Goal: Task Accomplishment & Management: Use online tool/utility

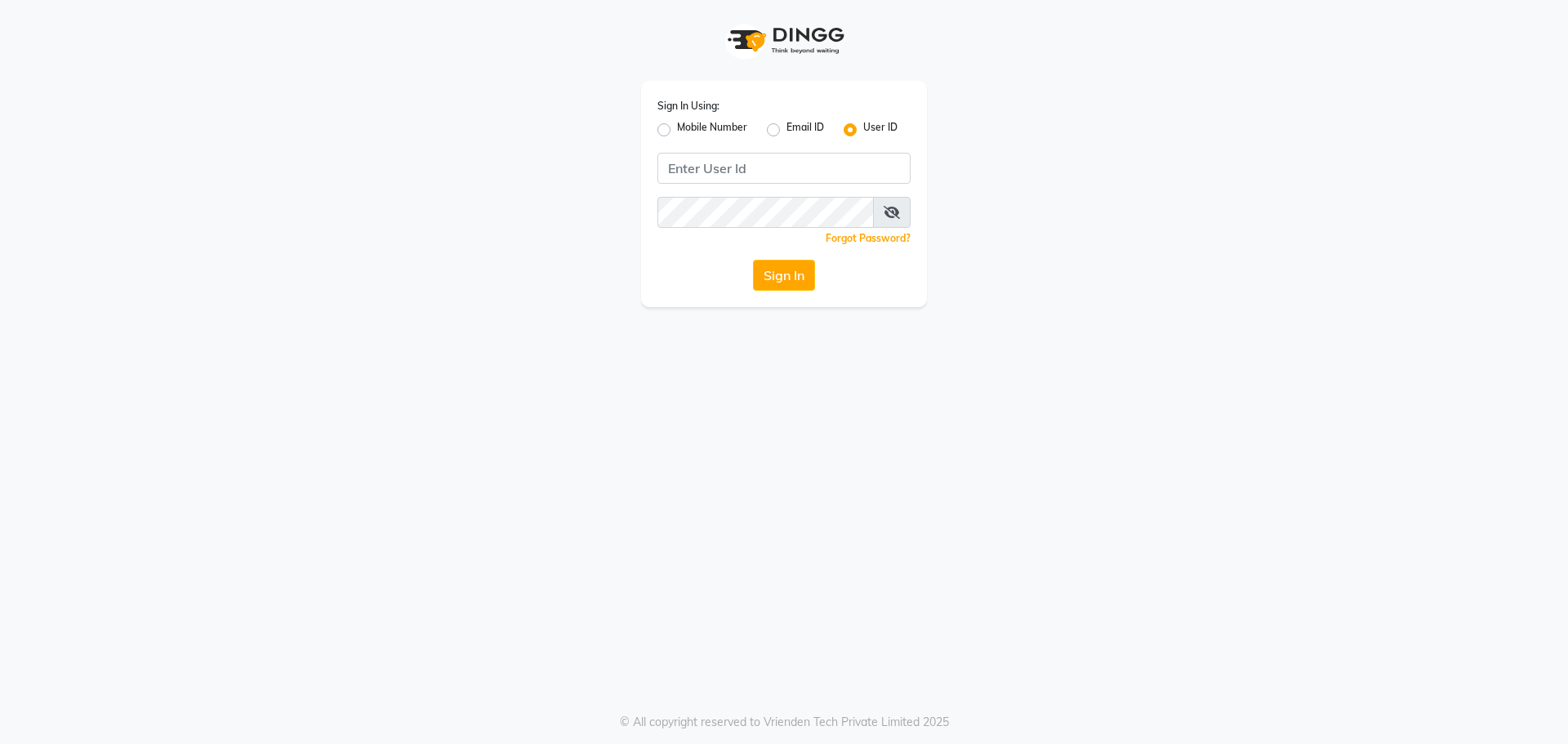
click at [677, 129] on label "Mobile Number" at bounding box center [711, 130] width 70 height 20
click at [677, 129] on input "Mobile Number" at bounding box center [682, 125] width 11 height 11
radio input "true"
radio input "false"
click at [735, 159] on input "Username" at bounding box center [811, 168] width 198 height 31
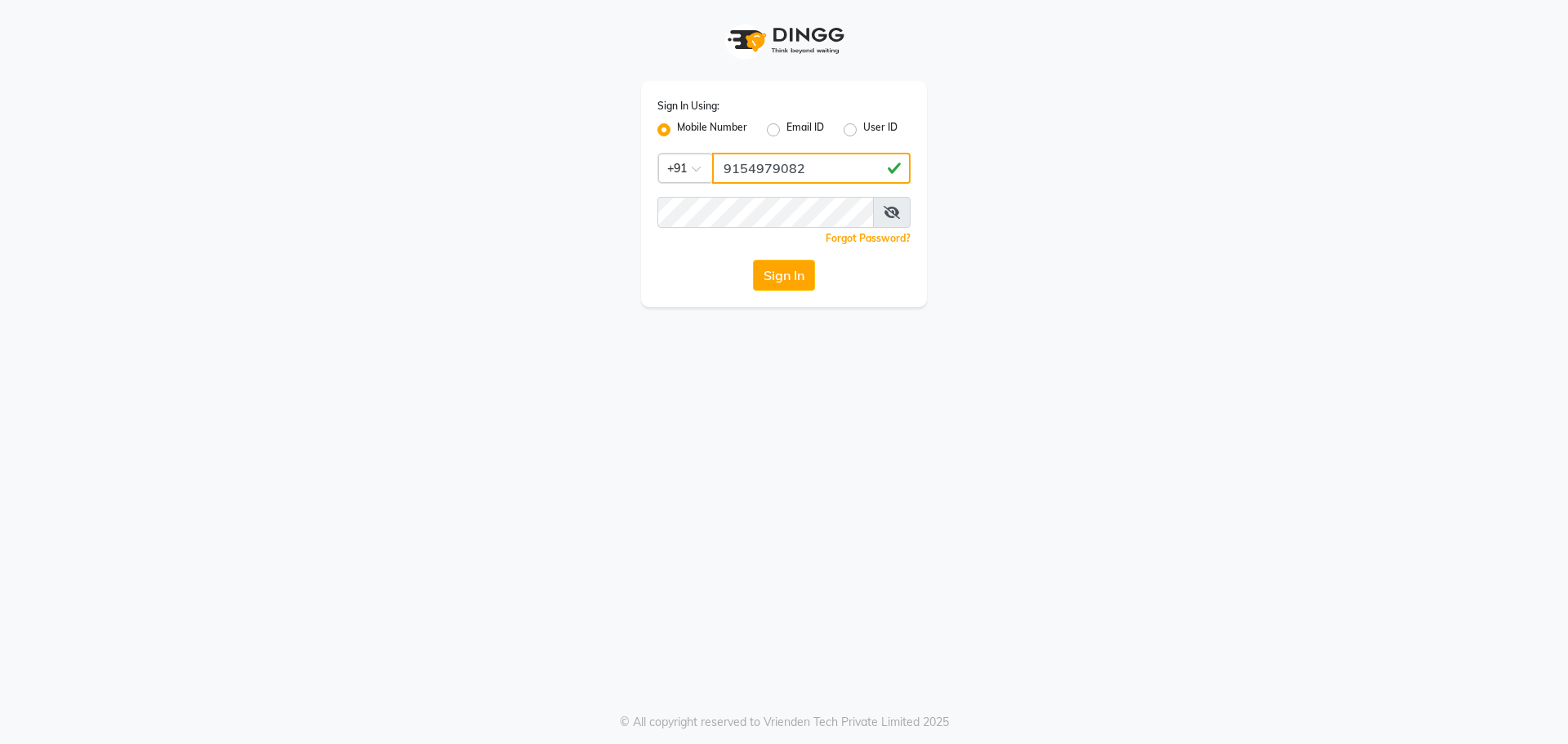
type input "9154979082"
click at [753, 260] on button "Sign In" at bounding box center [784, 275] width 62 height 31
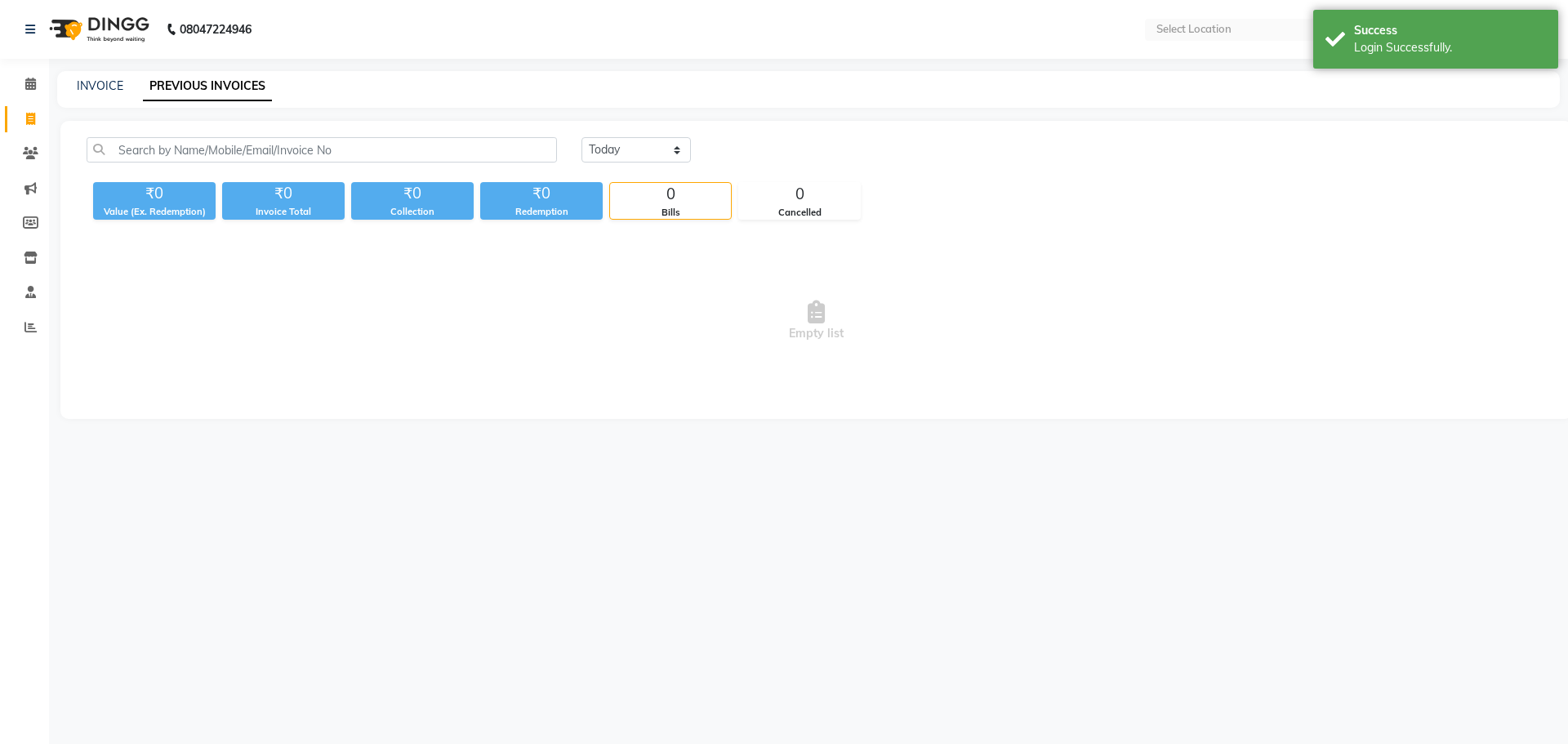
select select "en"
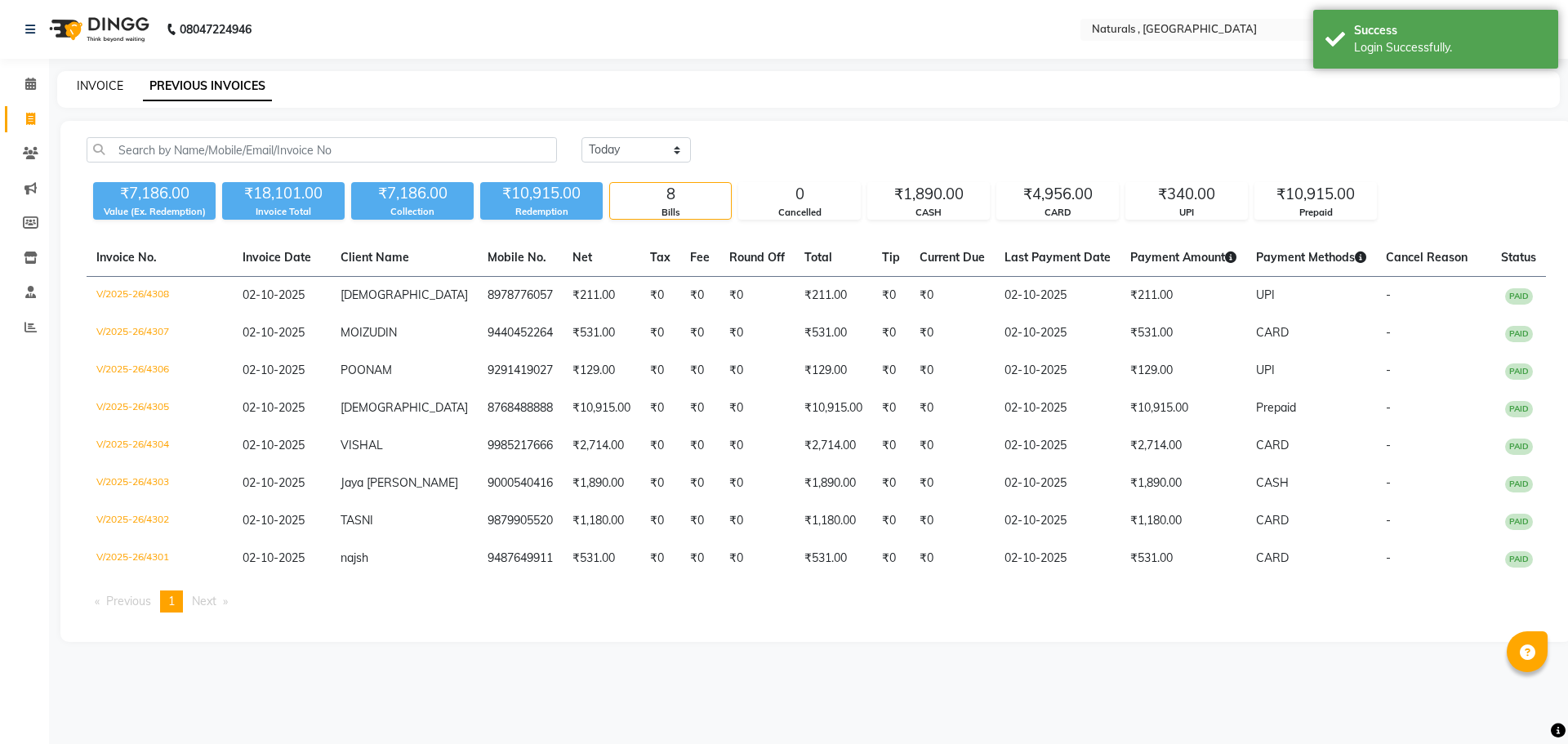
click at [101, 84] on link "INVOICE" at bounding box center [100, 85] width 46 height 15
select select "service"
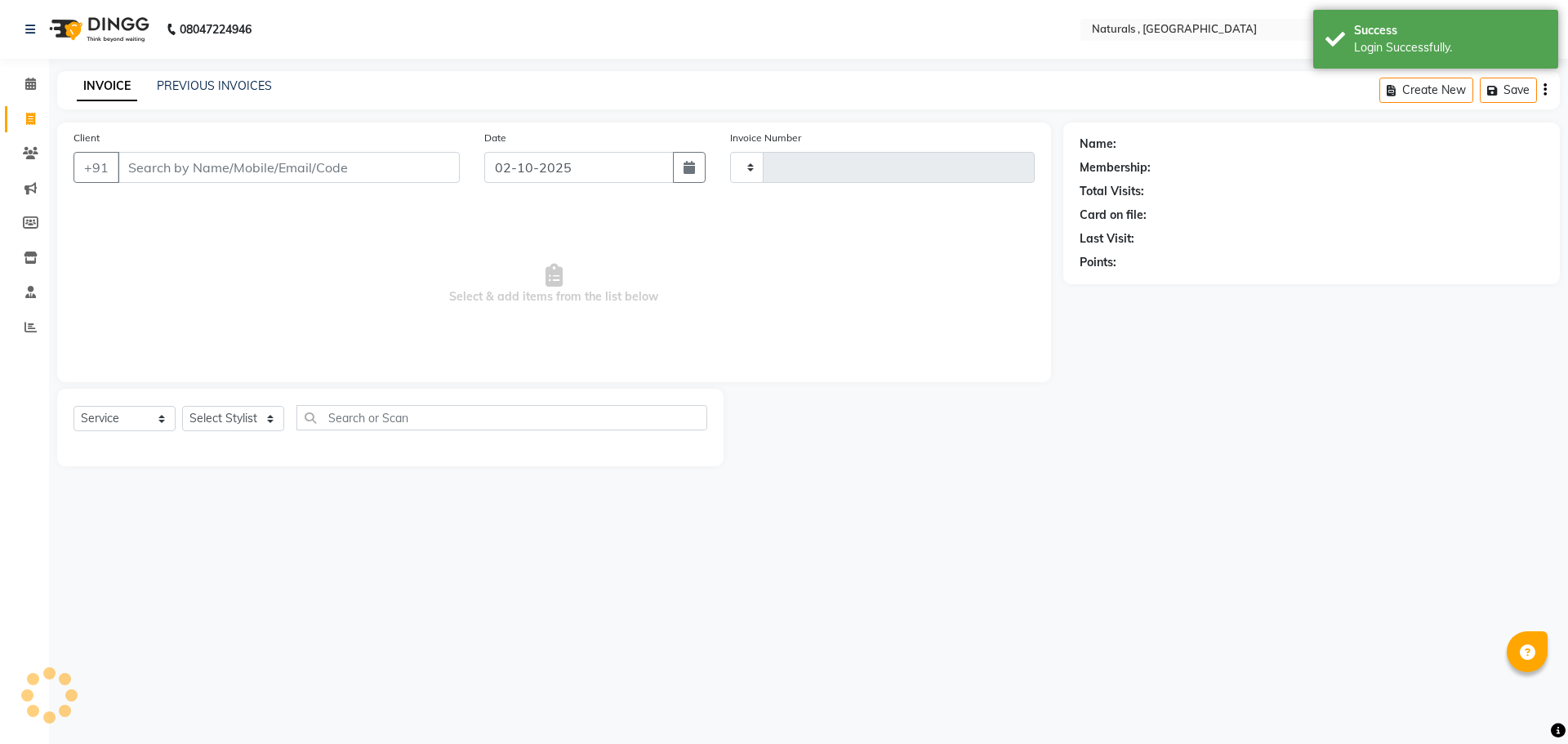
type input "4309"
select select "5818"
click at [166, 153] on input "Client" at bounding box center [288, 167] width 342 height 31
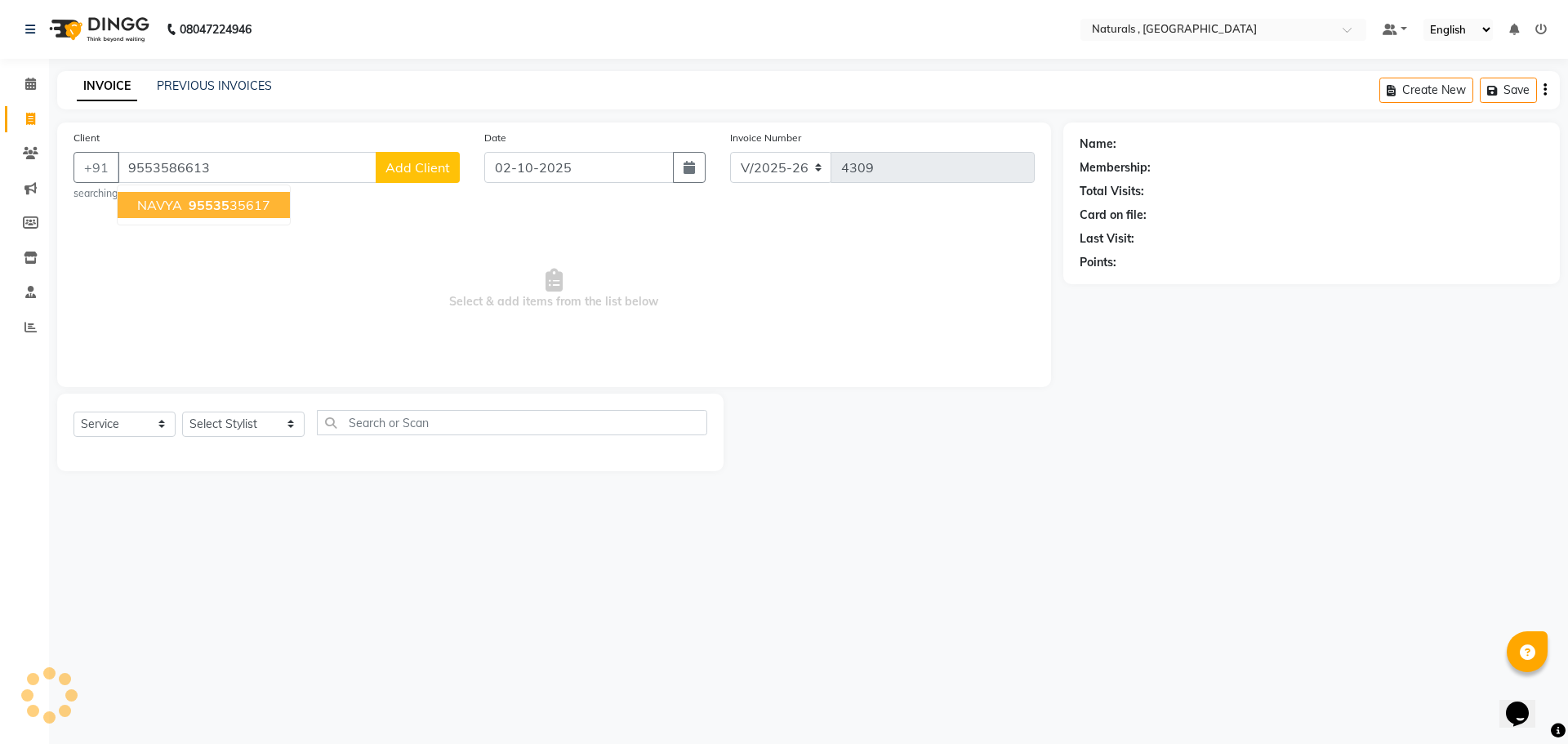
type input "9553586613"
click at [432, 165] on span "Add Client" at bounding box center [417, 167] width 65 height 16
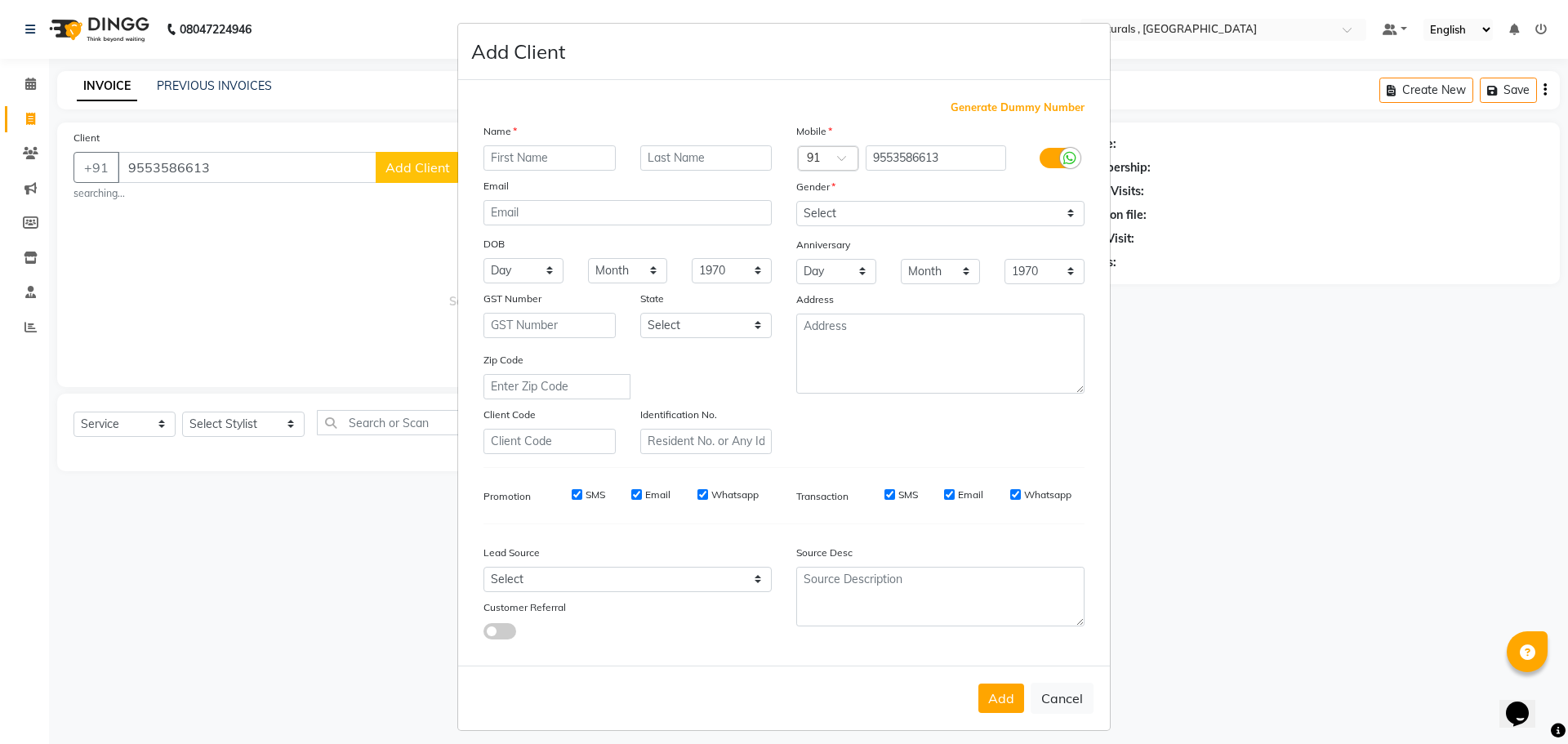
click at [534, 161] on input "text" at bounding box center [550, 158] width 133 height 25
type input "[PERSON_NAME]"
drag, startPoint x: 903, startPoint y: 208, endPoint x: 902, endPoint y: 223, distance: 15.0
click at [903, 213] on select "Select [DEMOGRAPHIC_DATA] [DEMOGRAPHIC_DATA] Other Prefer Not To Say" at bounding box center [939, 213] width 288 height 25
select select "[DEMOGRAPHIC_DATA]"
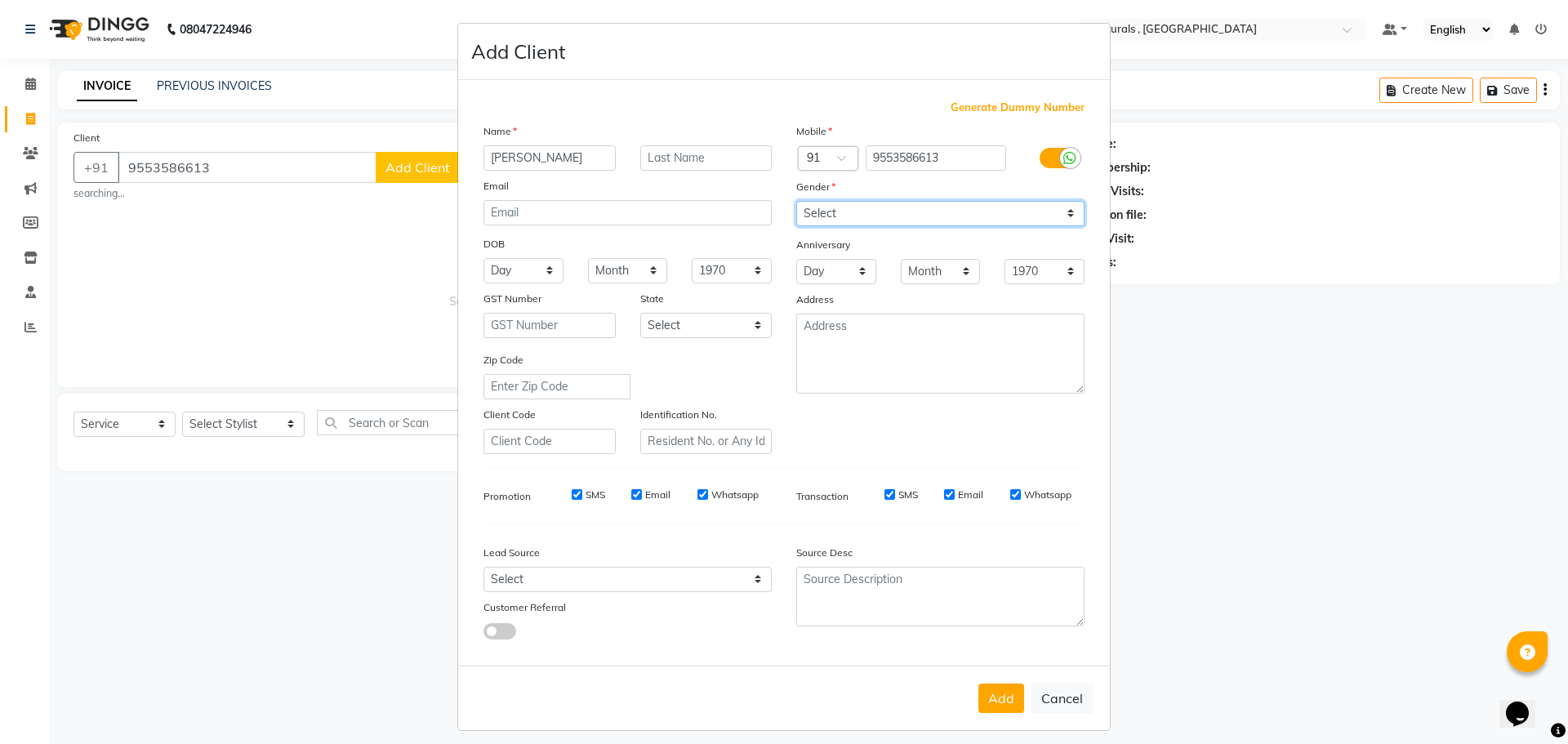
click at [796, 201] on select "Select [DEMOGRAPHIC_DATA] [DEMOGRAPHIC_DATA] Other Prefer Not To Say" at bounding box center [939, 213] width 288 height 25
click at [1000, 697] on button "Add" at bounding box center [1001, 698] width 45 height 29
select select
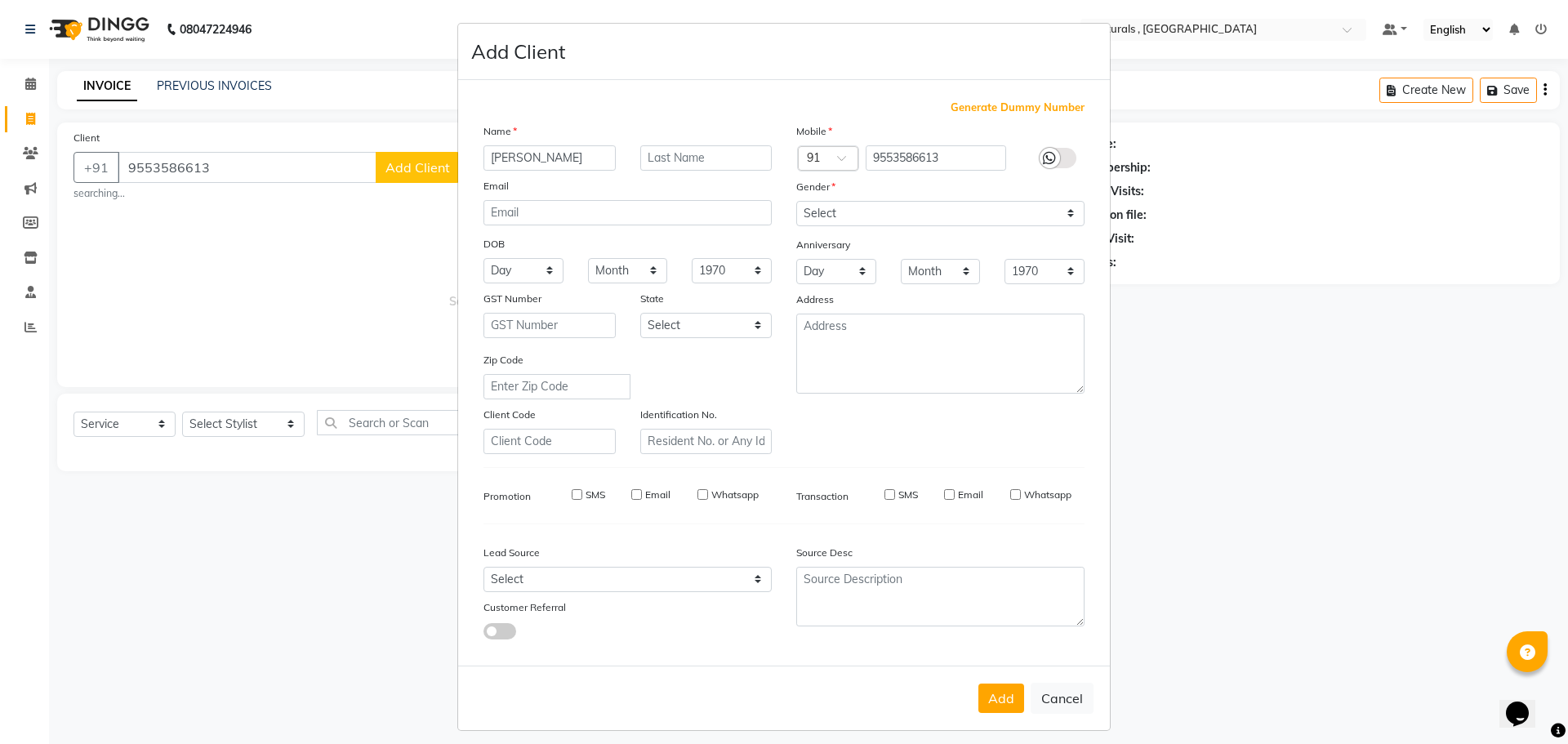
select select
checkbox input "false"
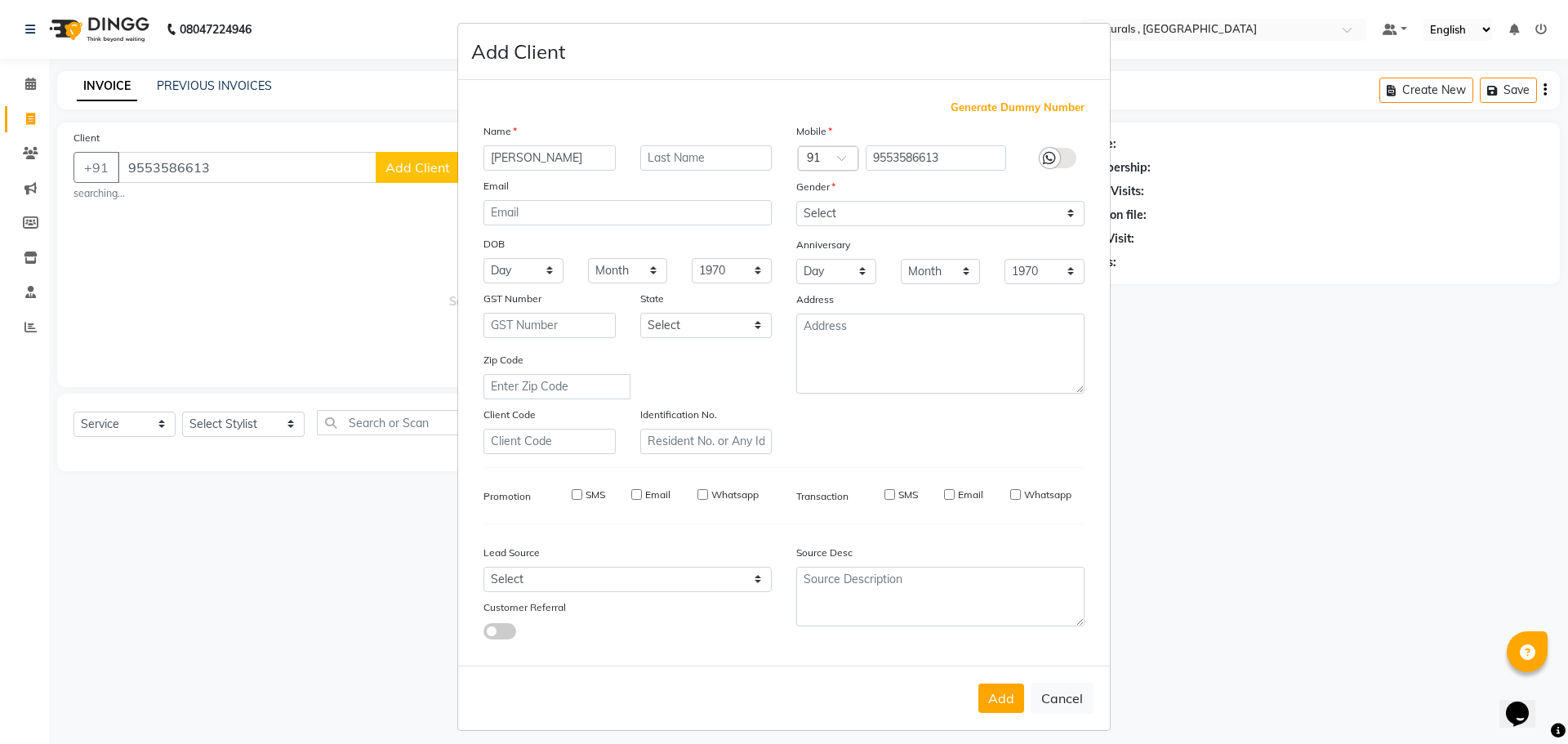
checkbox input "false"
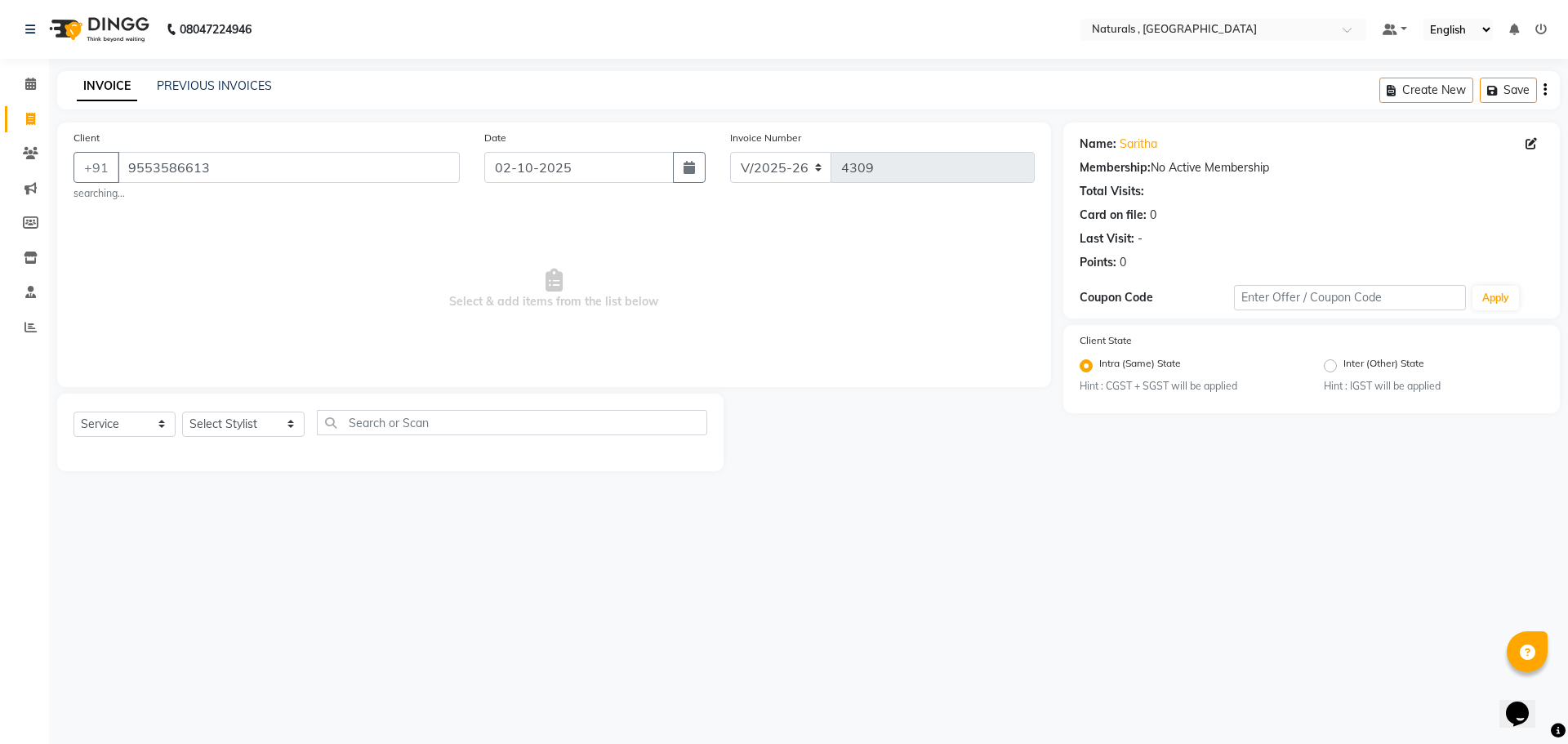
click at [273, 414] on div "Select Service Product Membership Package Voucher Prepaid Gift Card Select Styl…" at bounding box center [391, 432] width 667 height 77
click at [273, 415] on select "Select Stylist ASFIYA (L-3) BHAGYA SHREE GM [PERSON_NAME] (L-2) [PERSON_NAME] (…" at bounding box center [243, 424] width 123 height 25
select select "72287"
click at [182, 412] on select "Select Stylist ASFIYA (L-3) BHAGYA SHREE GM [PERSON_NAME] (L-2) [PERSON_NAME] (…" at bounding box center [243, 424] width 123 height 25
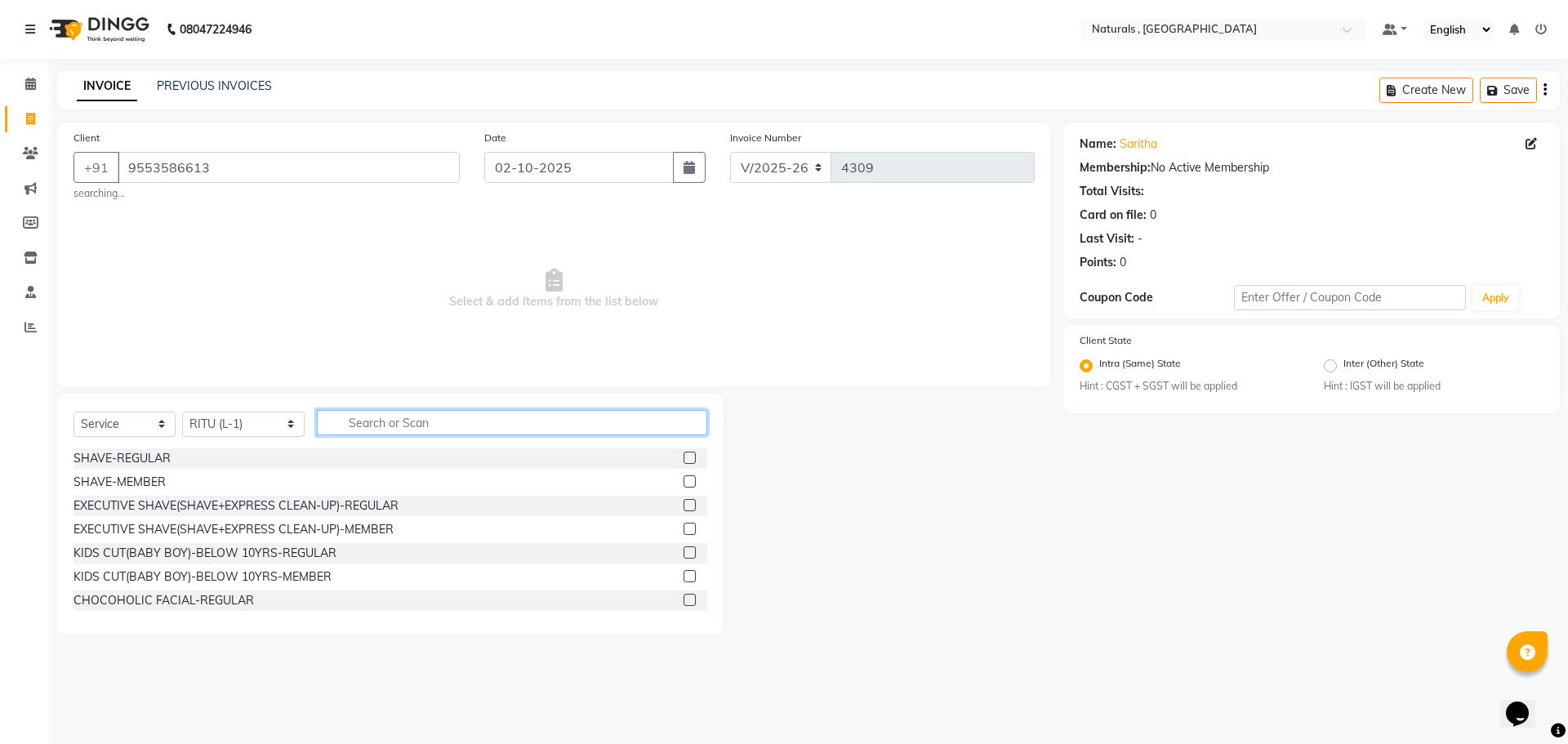
click at [485, 423] on input "text" at bounding box center [512, 422] width 392 height 25
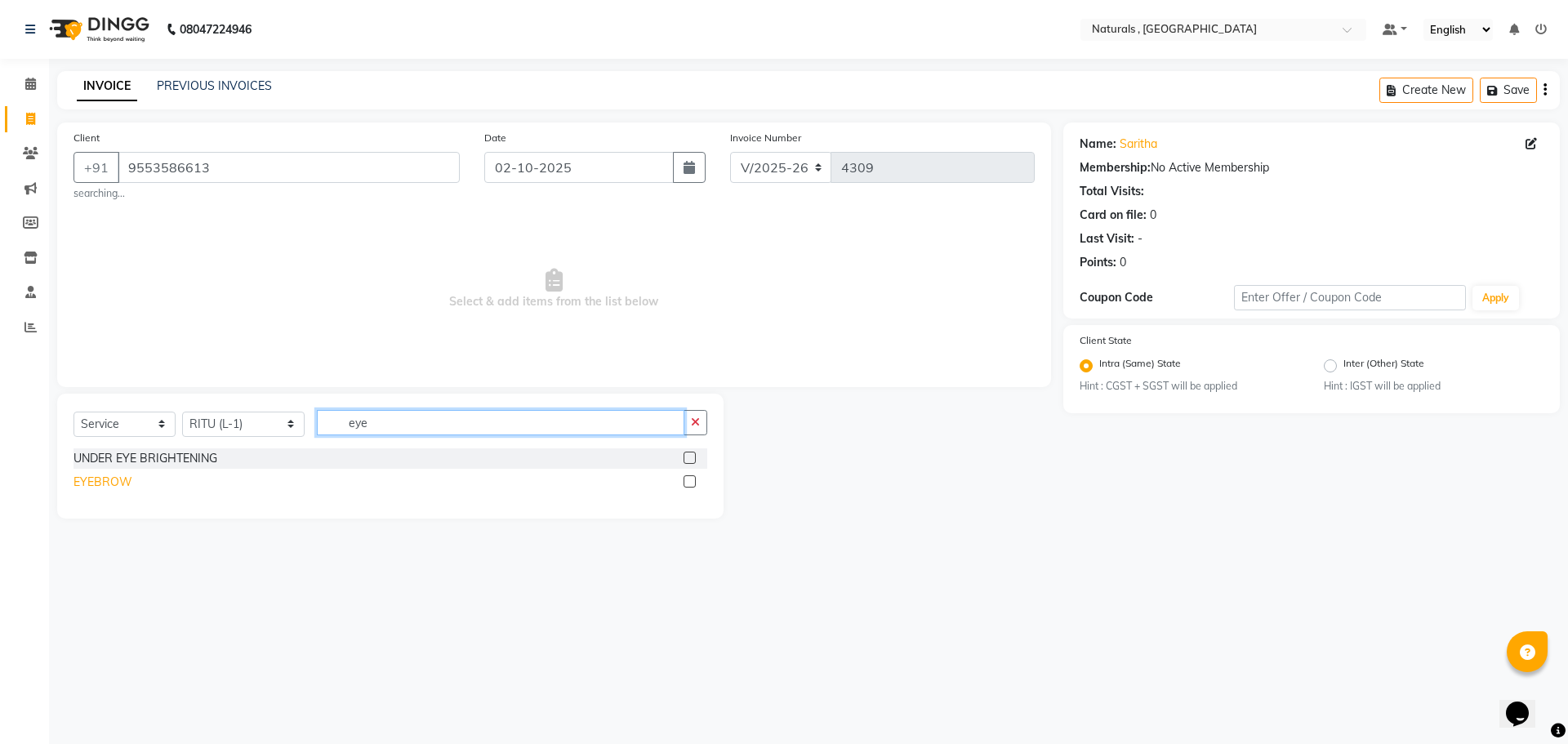
type input "eye"
click at [93, 485] on div "EYEBROW" at bounding box center [103, 481] width 59 height 17
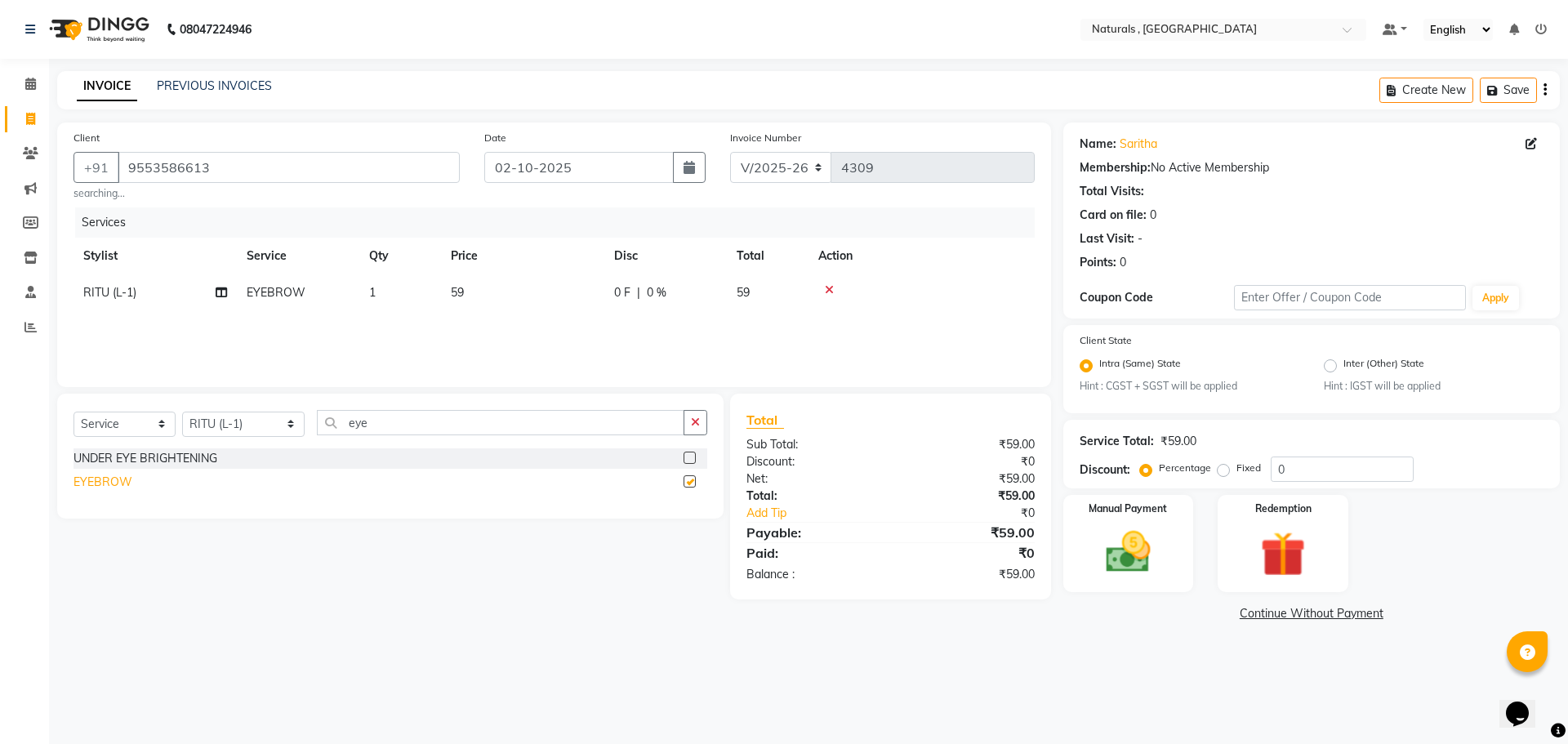
checkbox input "false"
click at [1116, 555] on img at bounding box center [1128, 552] width 76 height 54
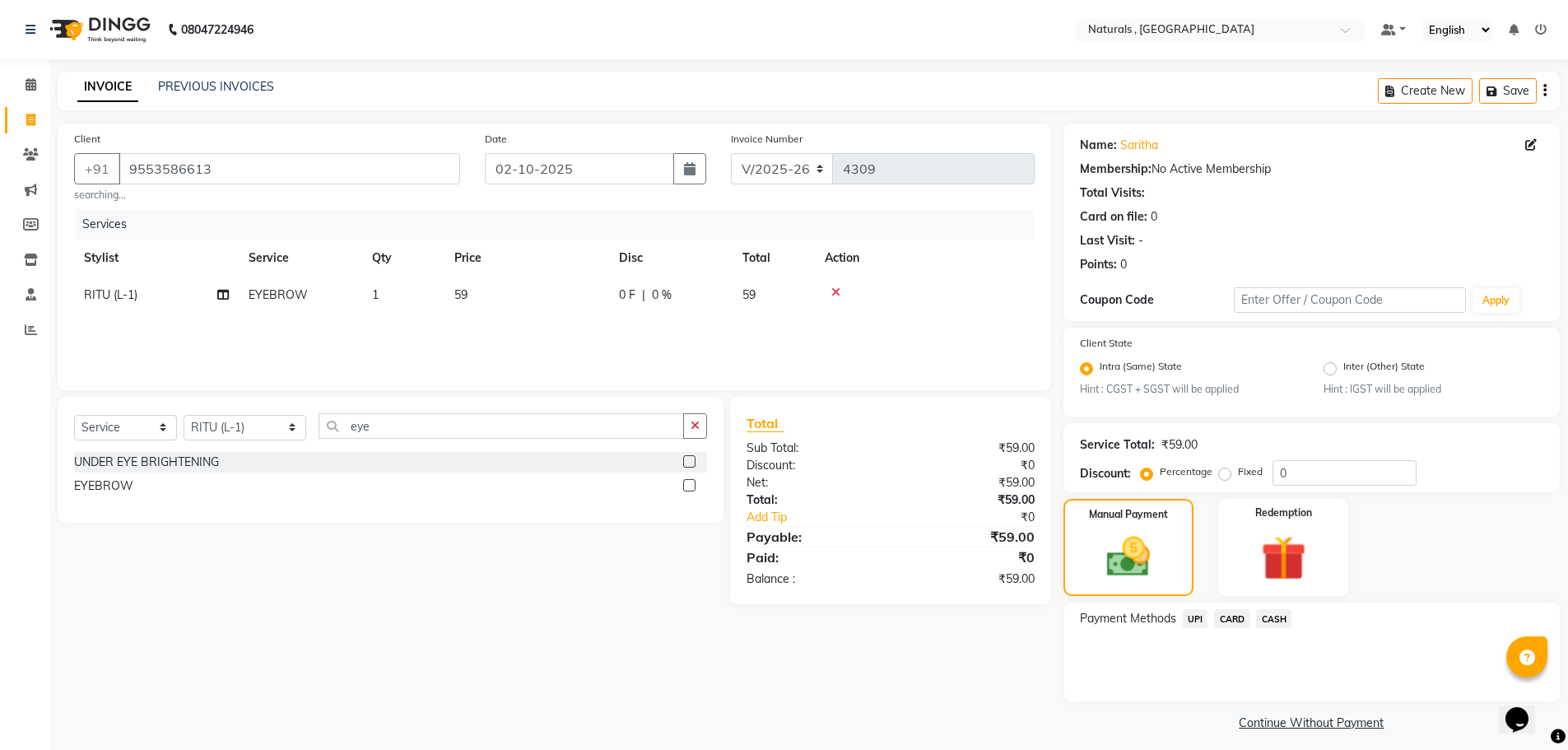
click at [1201, 620] on span "UPI" at bounding box center [1195, 618] width 26 height 19
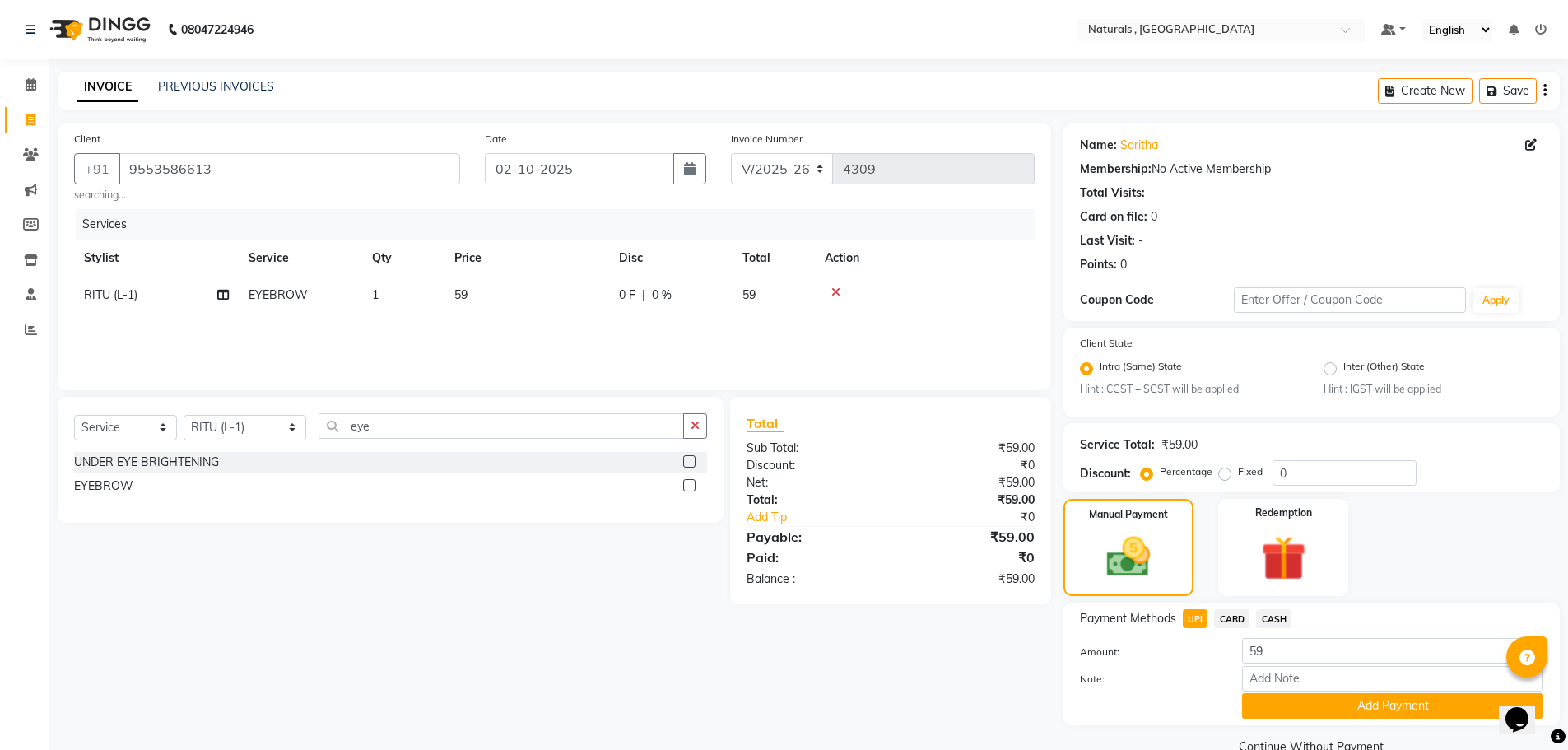
scroll to position [34, 0]
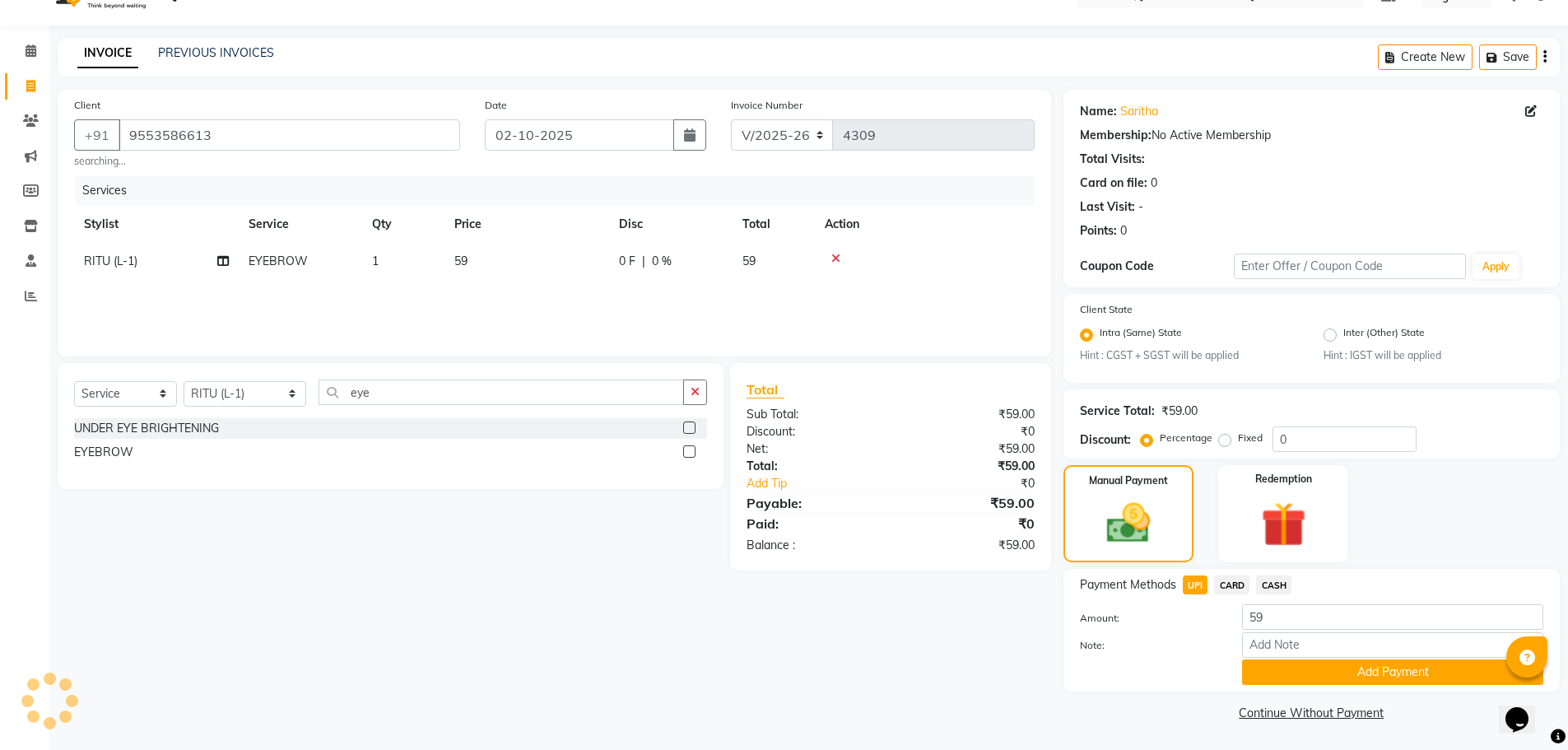
click at [511, 269] on td "59" at bounding box center [526, 261] width 165 height 37
select select "72287"
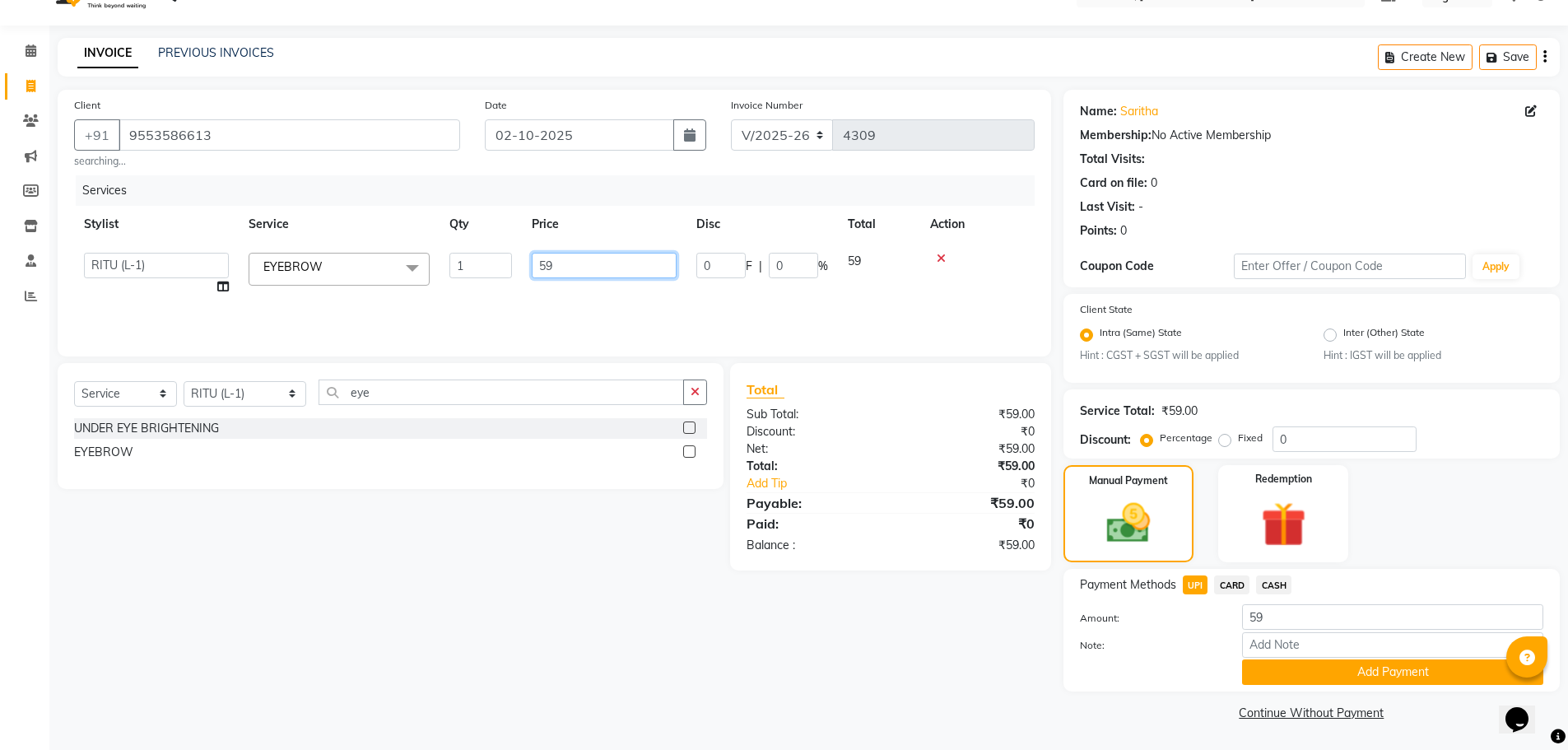
click at [578, 270] on input "59" at bounding box center [604, 266] width 145 height 26
type input "5"
type input "70"
click at [892, 634] on div "Client [PHONE_NUMBER] searching... Date [DATE] Invoice Number V/2025 V/[PHONE_N…" at bounding box center [554, 408] width 1018 height 636
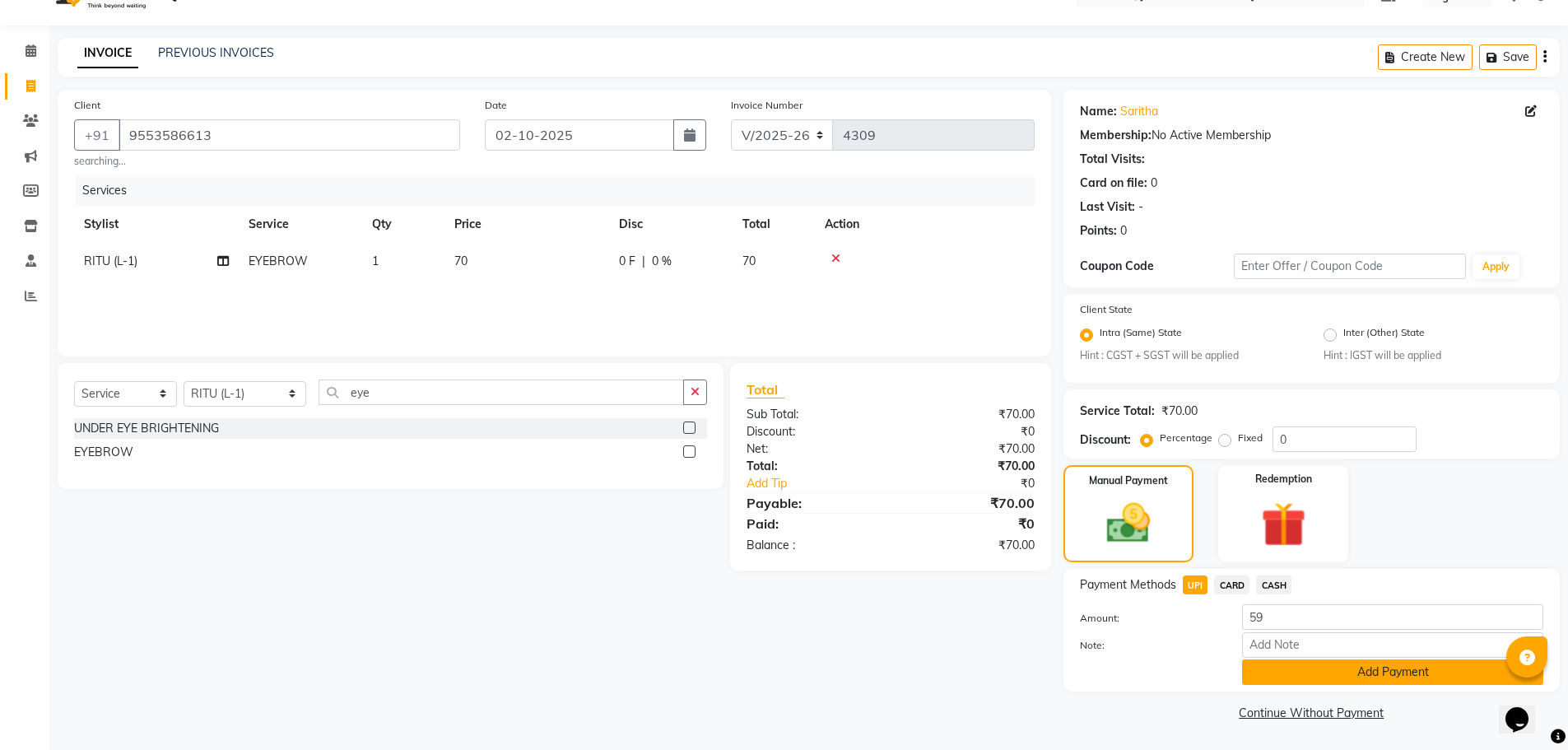
click at [1431, 667] on button "Add Payment" at bounding box center [1392, 672] width 301 height 26
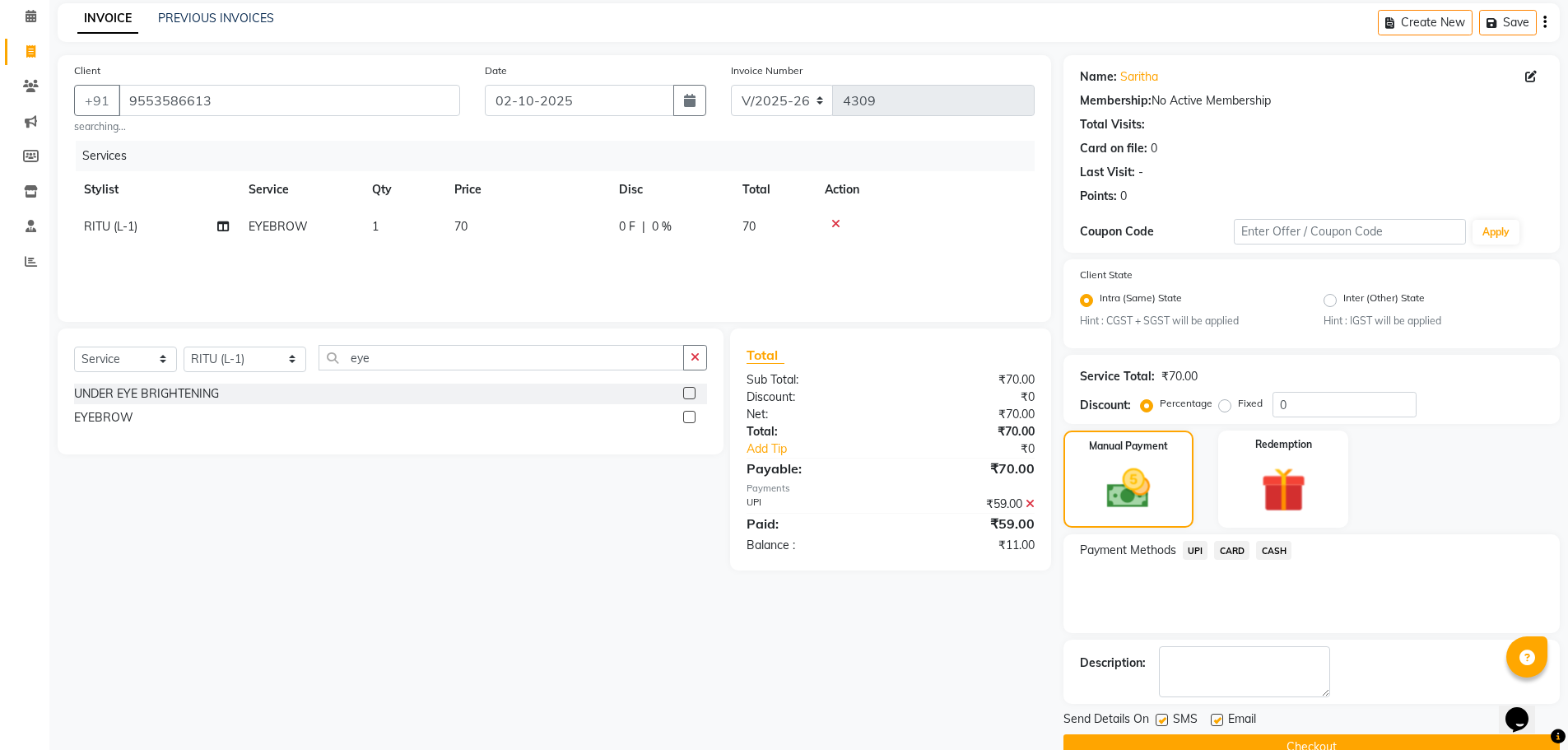
scroll to position [103, 0]
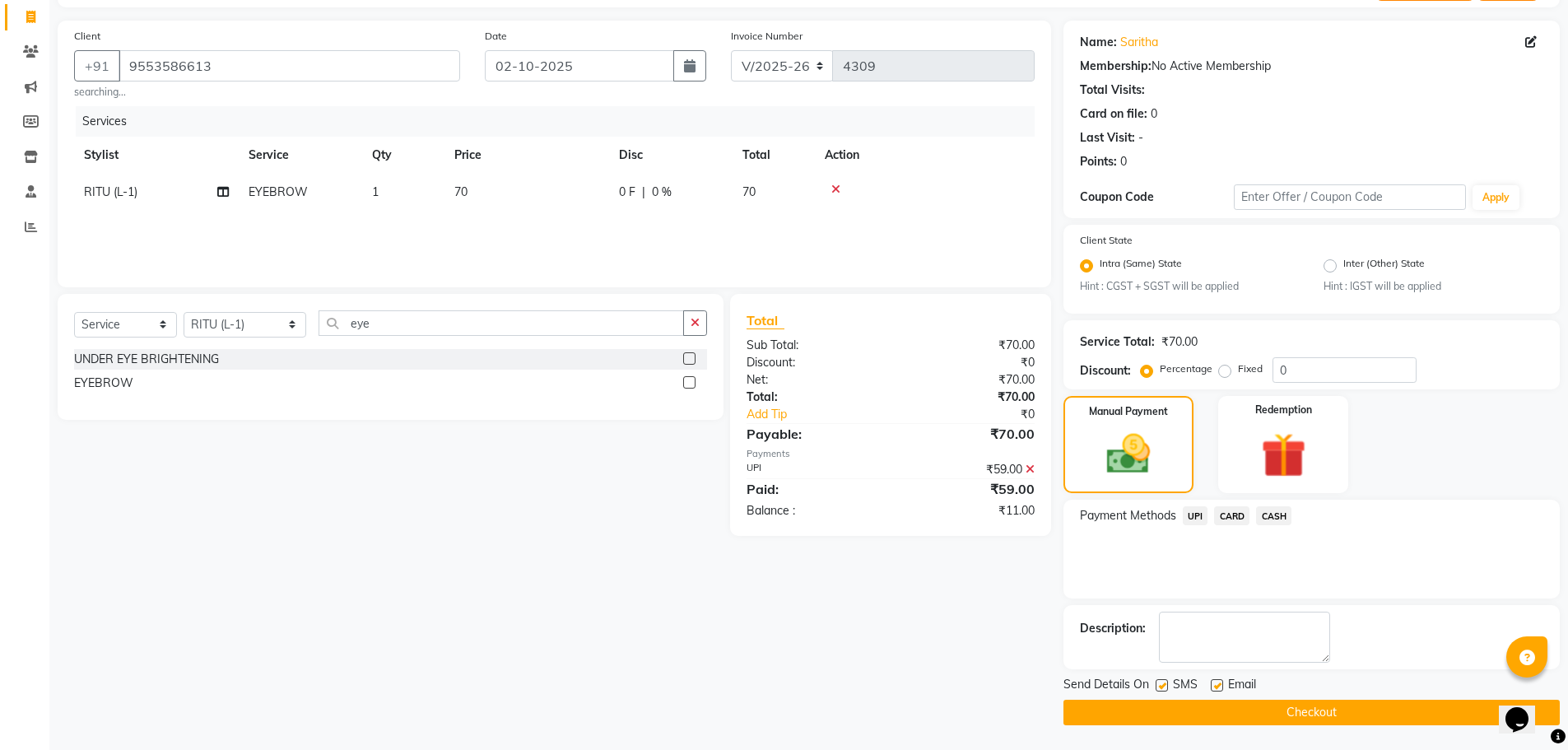
click at [1347, 721] on button "Checkout" at bounding box center [1311, 712] width 496 height 26
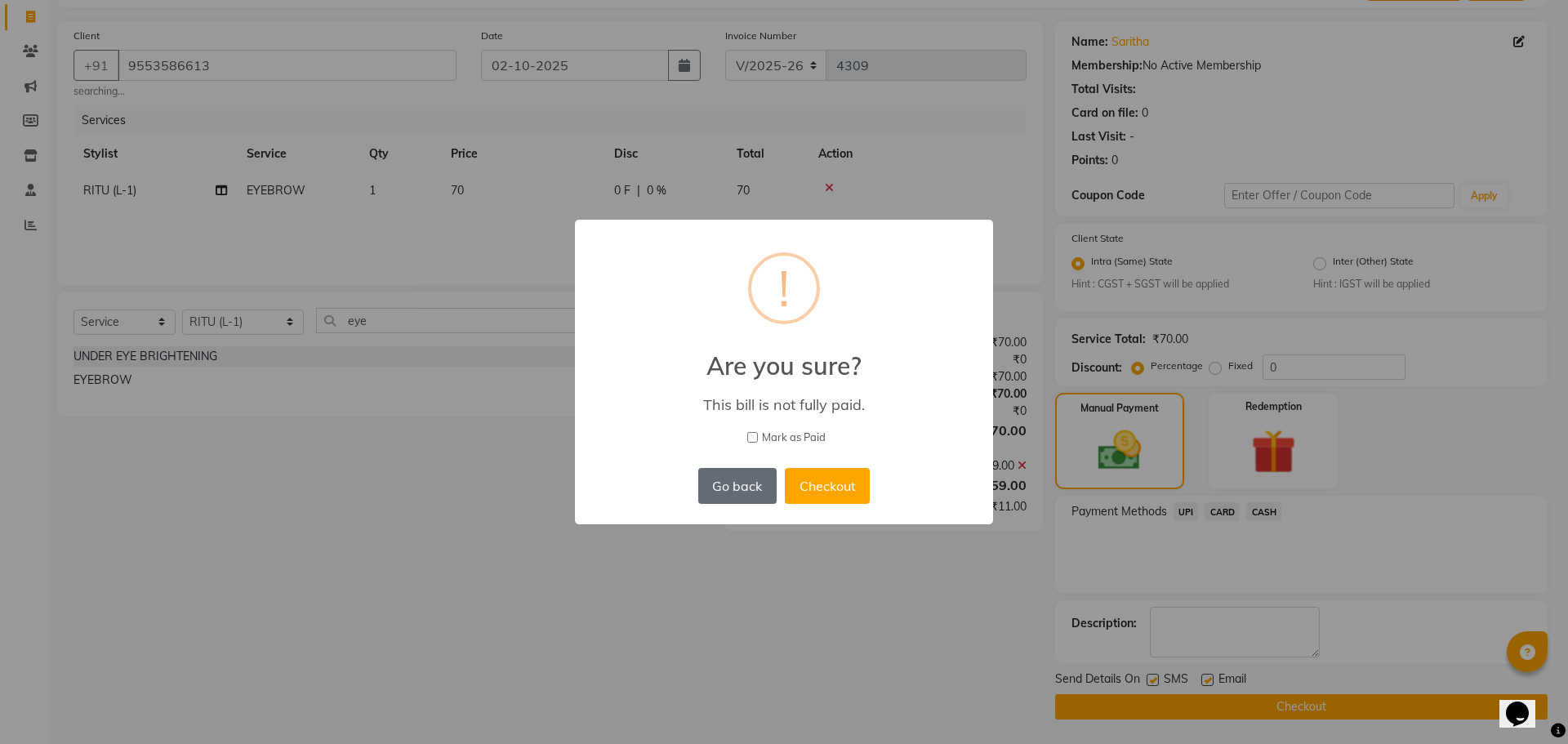
click at [729, 483] on button "Go back" at bounding box center [738, 486] width 78 height 36
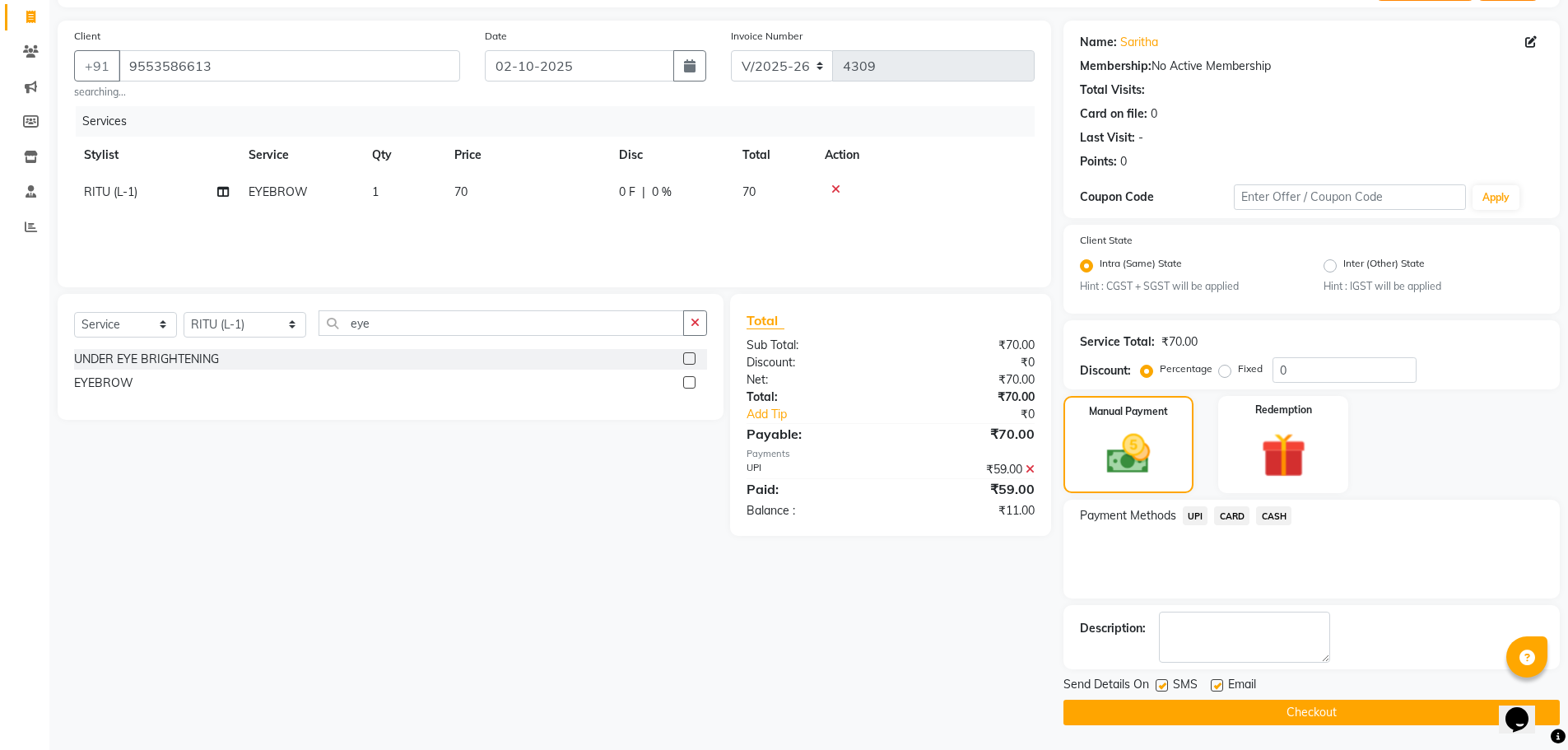
click at [1030, 473] on icon at bounding box center [1030, 469] width 9 height 12
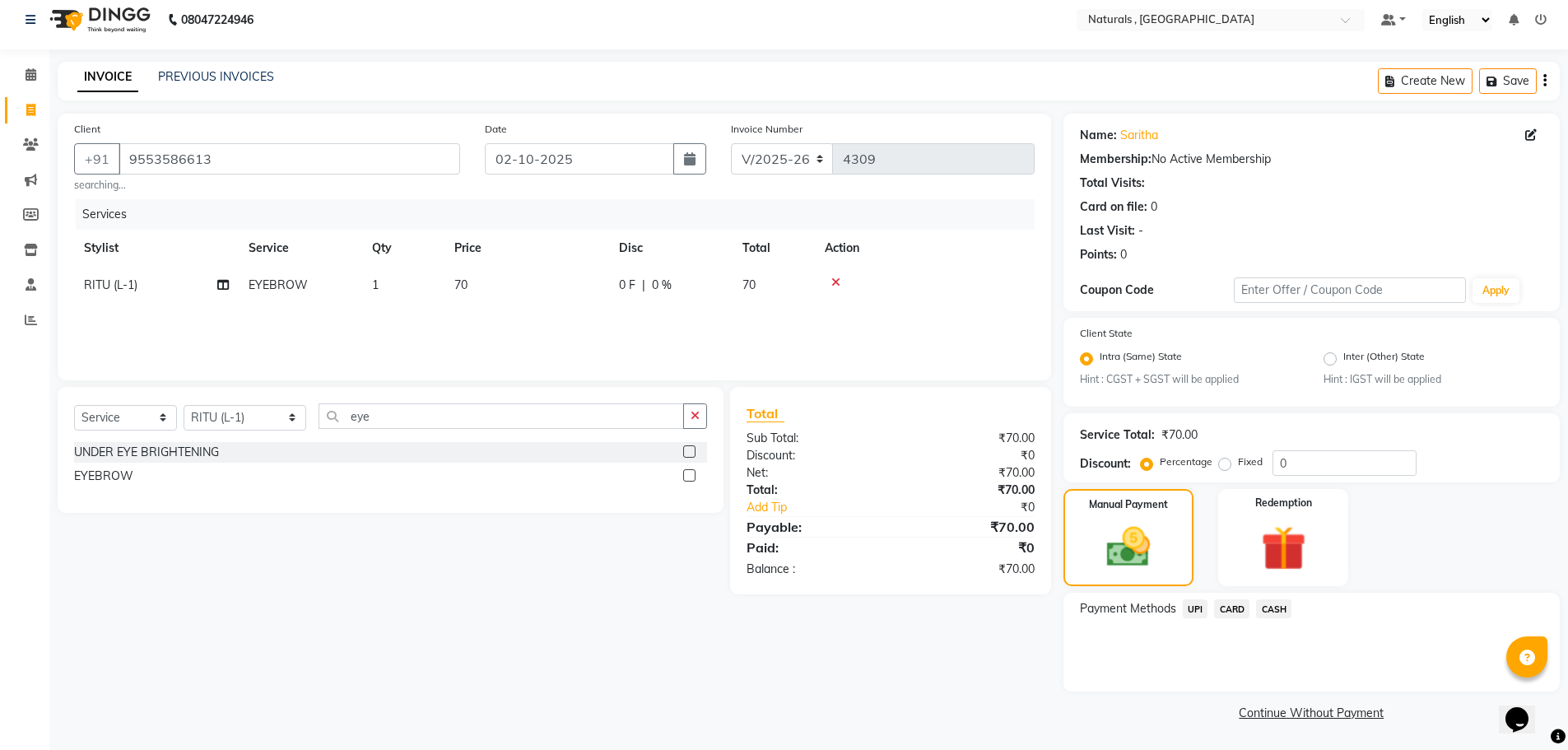
scroll to position [10, 0]
click at [1195, 612] on span "UPI" at bounding box center [1195, 608] width 26 height 19
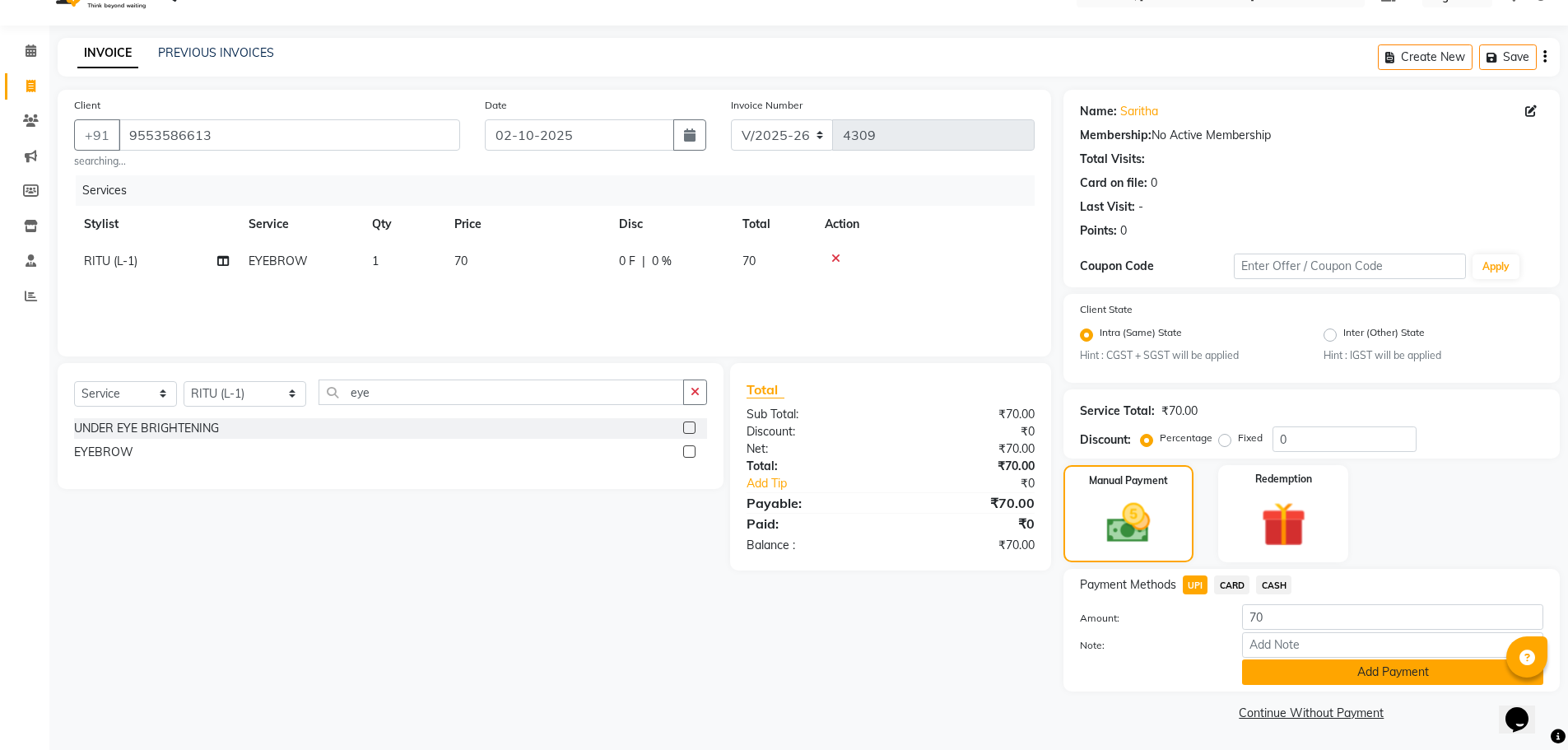
click at [1300, 669] on button "Add Payment" at bounding box center [1392, 672] width 301 height 26
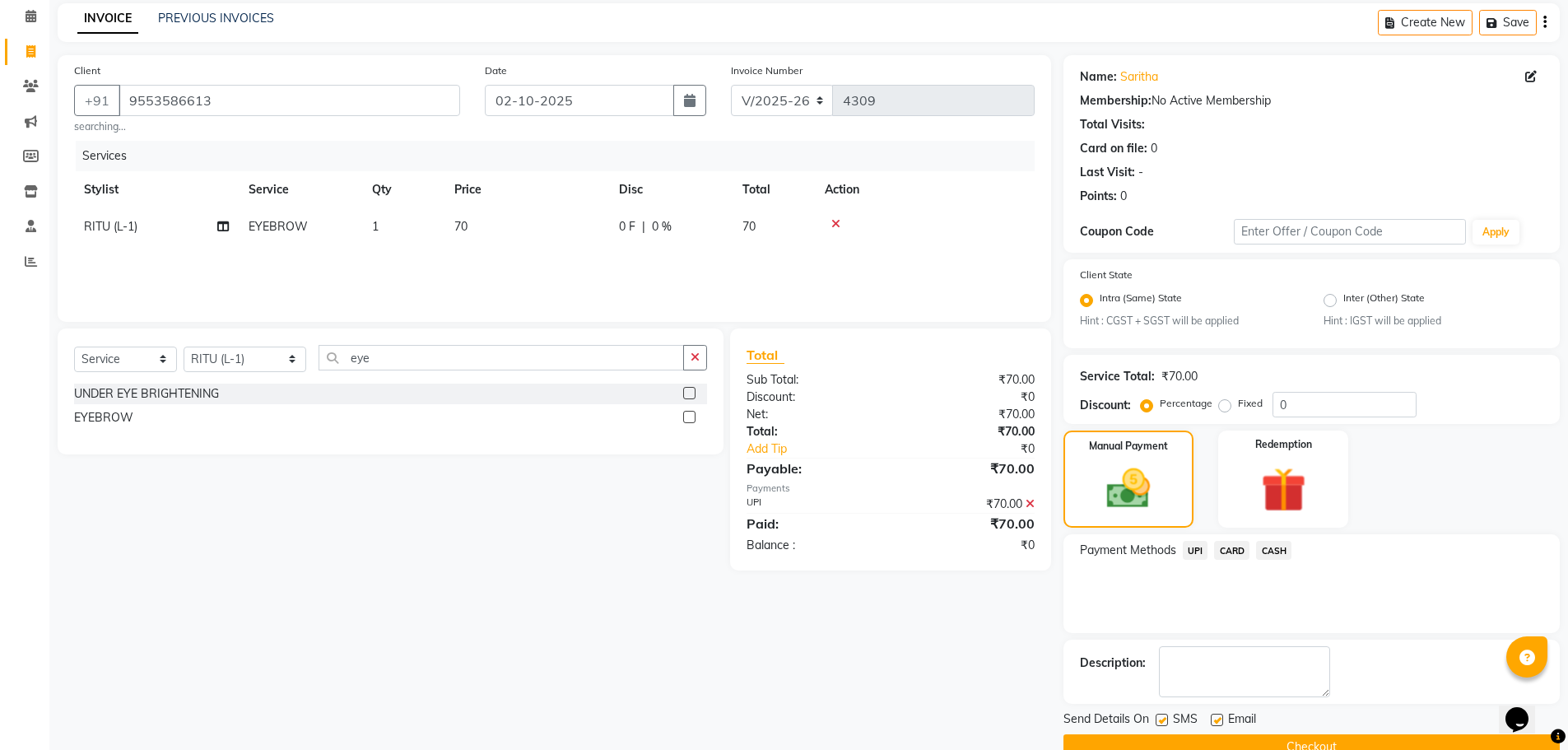
scroll to position [103, 0]
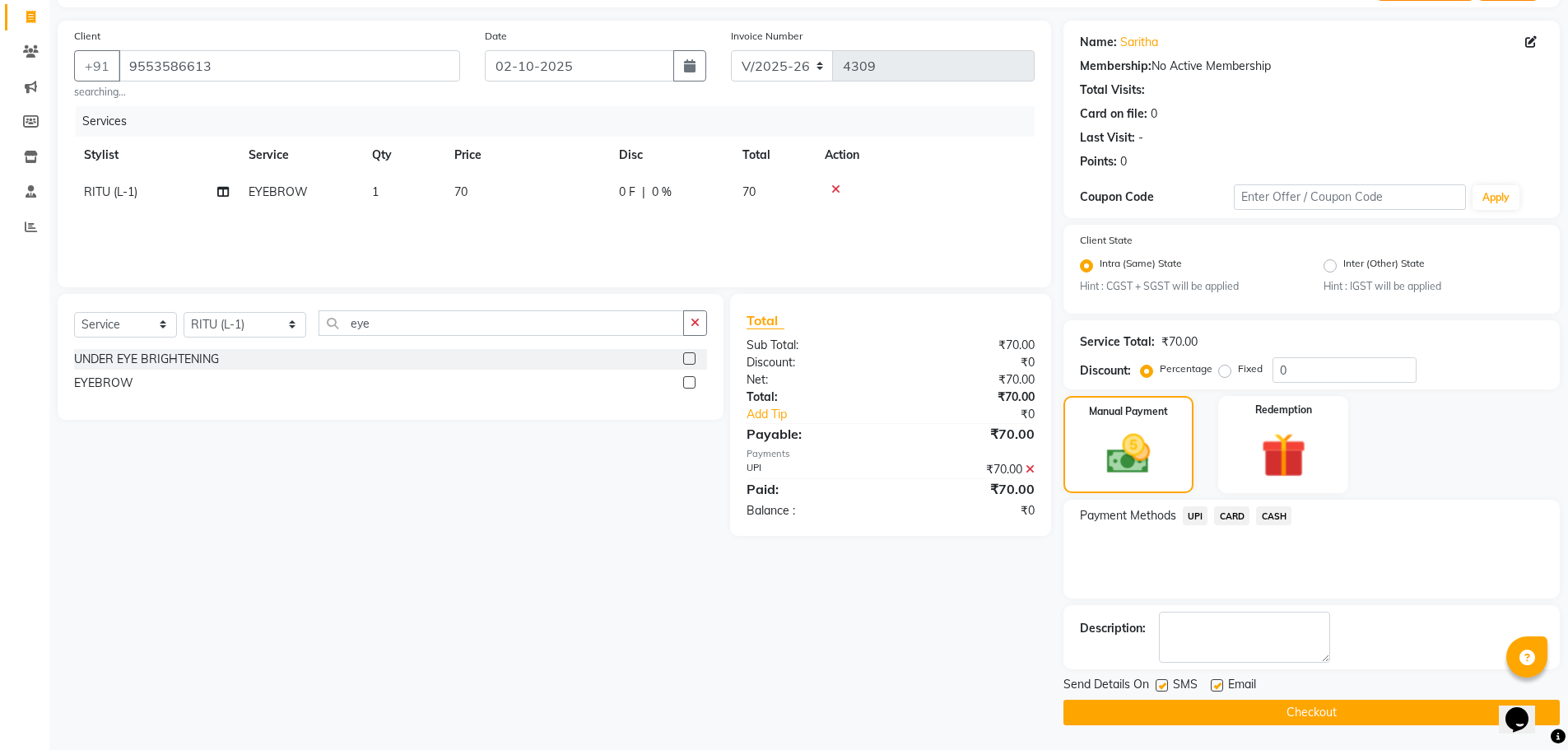
click at [1303, 717] on button "Checkout" at bounding box center [1311, 712] width 496 height 26
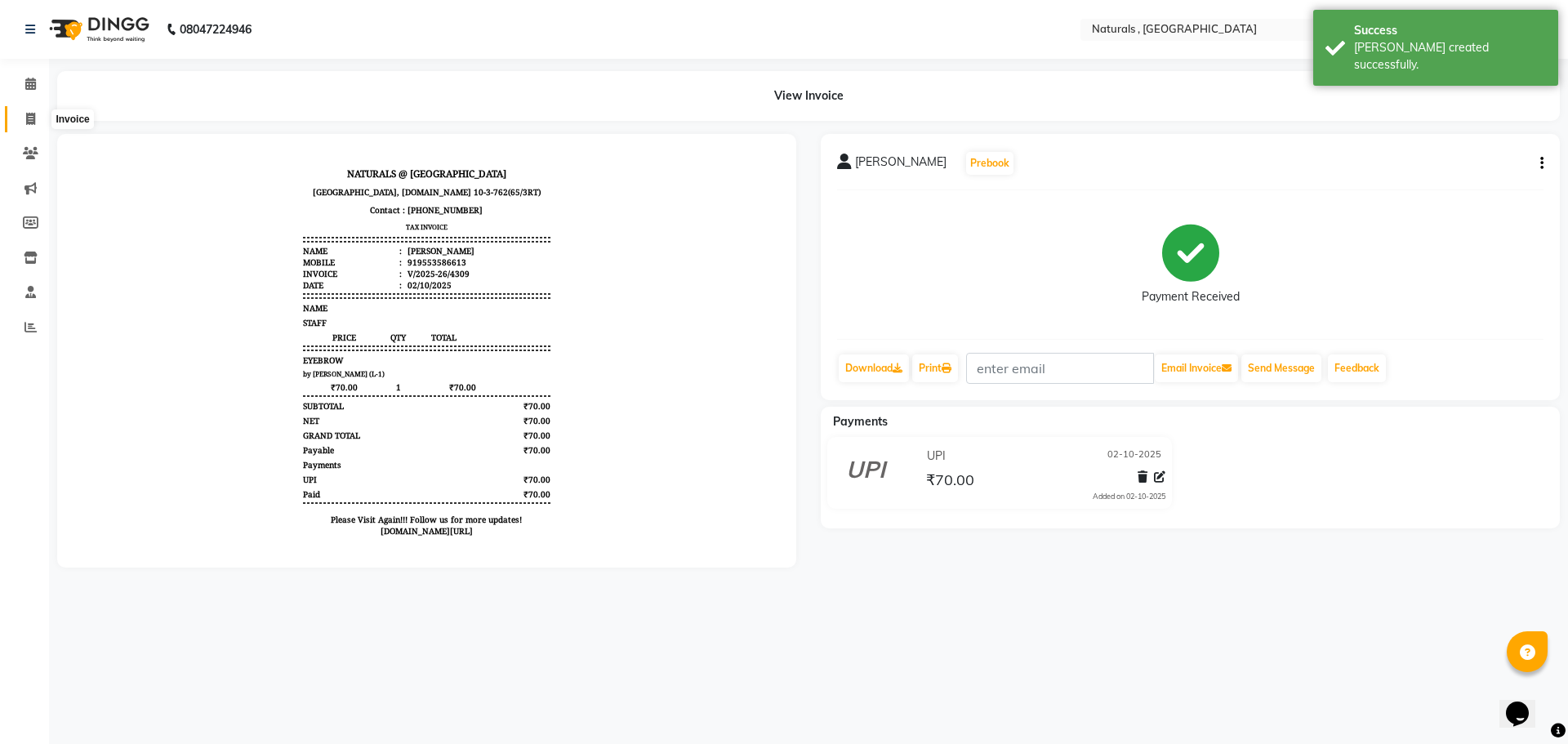
click at [29, 120] on icon at bounding box center [31, 118] width 9 height 12
select select "service"
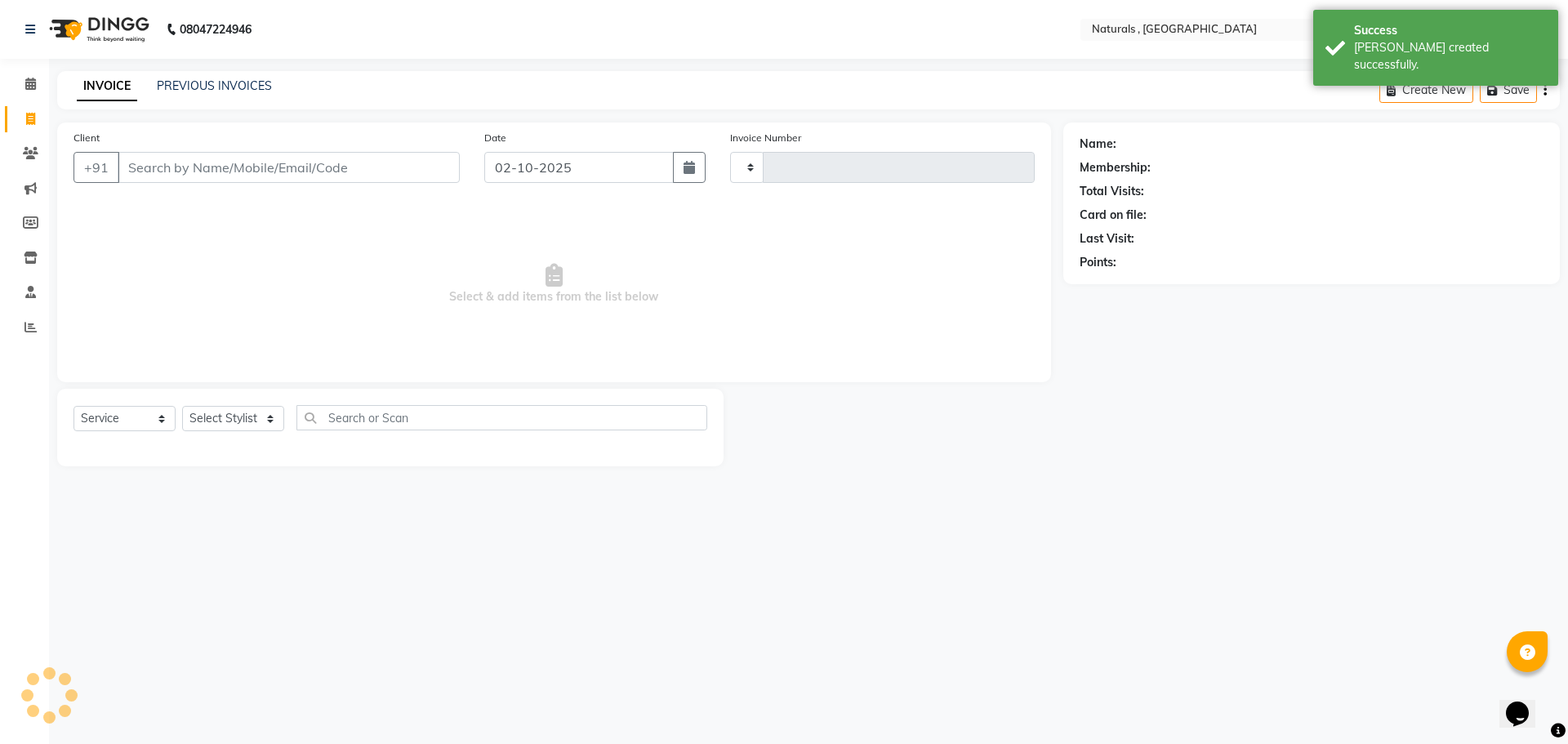
type input "4310"
select select "5818"
click at [167, 170] on input "Client" at bounding box center [288, 167] width 342 height 31
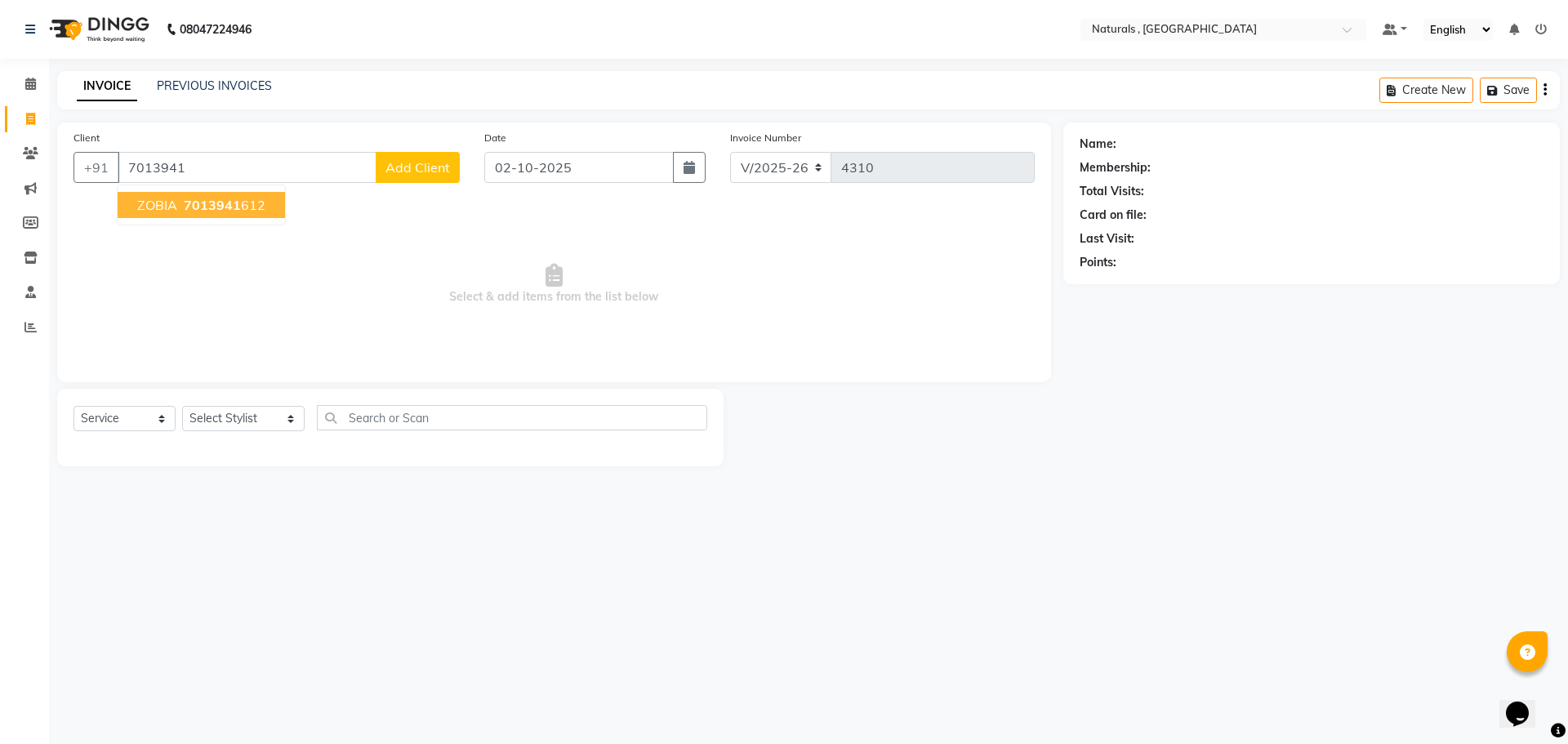
click at [184, 200] on span "7013941" at bounding box center [212, 205] width 57 height 16
type input "7013941612"
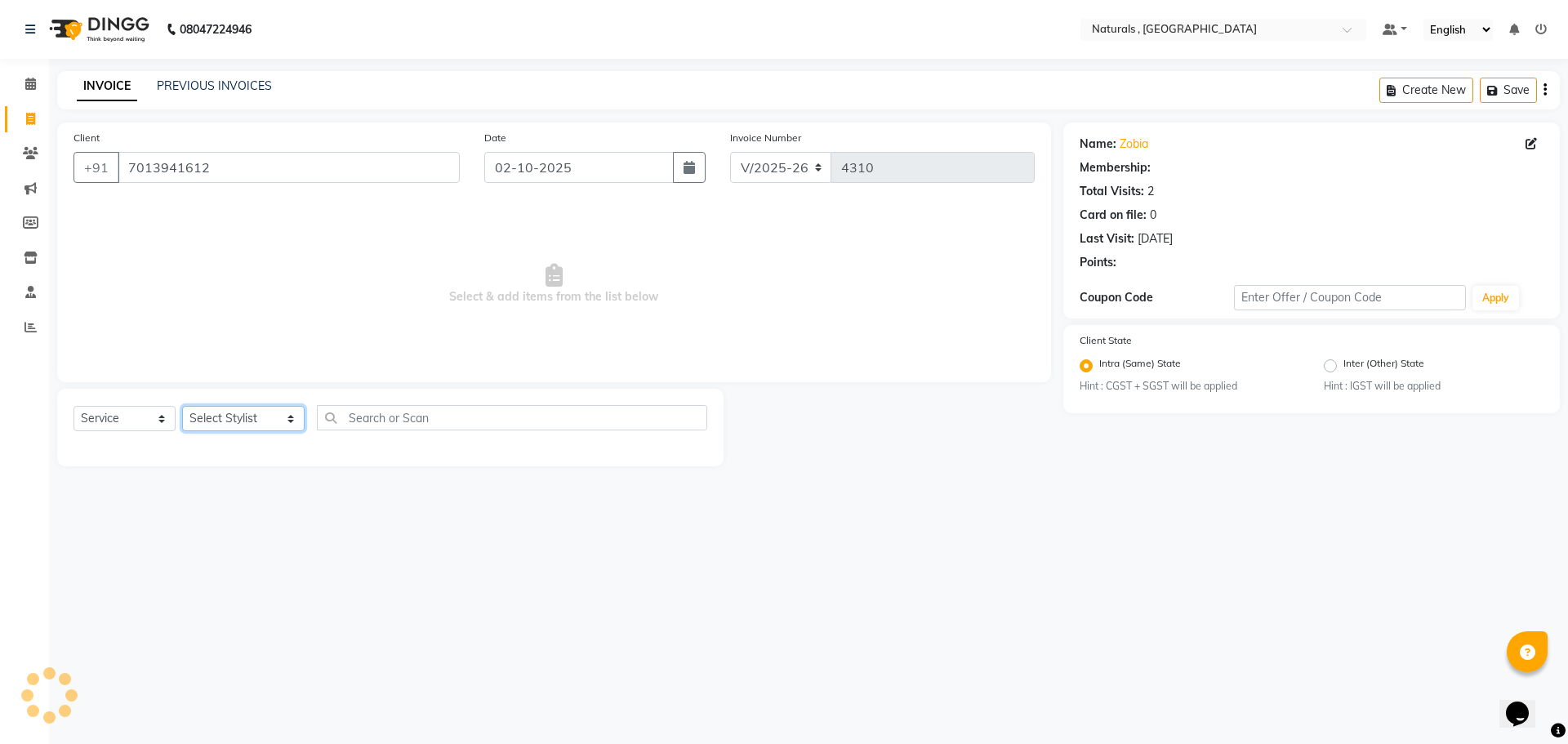
click at [238, 418] on select "Select Stylist ASFIYA (L-3) BHAGYA SHREE GM [PERSON_NAME] (L-2) [PERSON_NAME] (…" at bounding box center [243, 419] width 123 height 25
select select "74680"
click at [182, 406] on select "Select Stylist ASFIYA (L-3) BHAGYA SHREE GM [PERSON_NAME] (L-2) [PERSON_NAME] (…" at bounding box center [243, 419] width 123 height 25
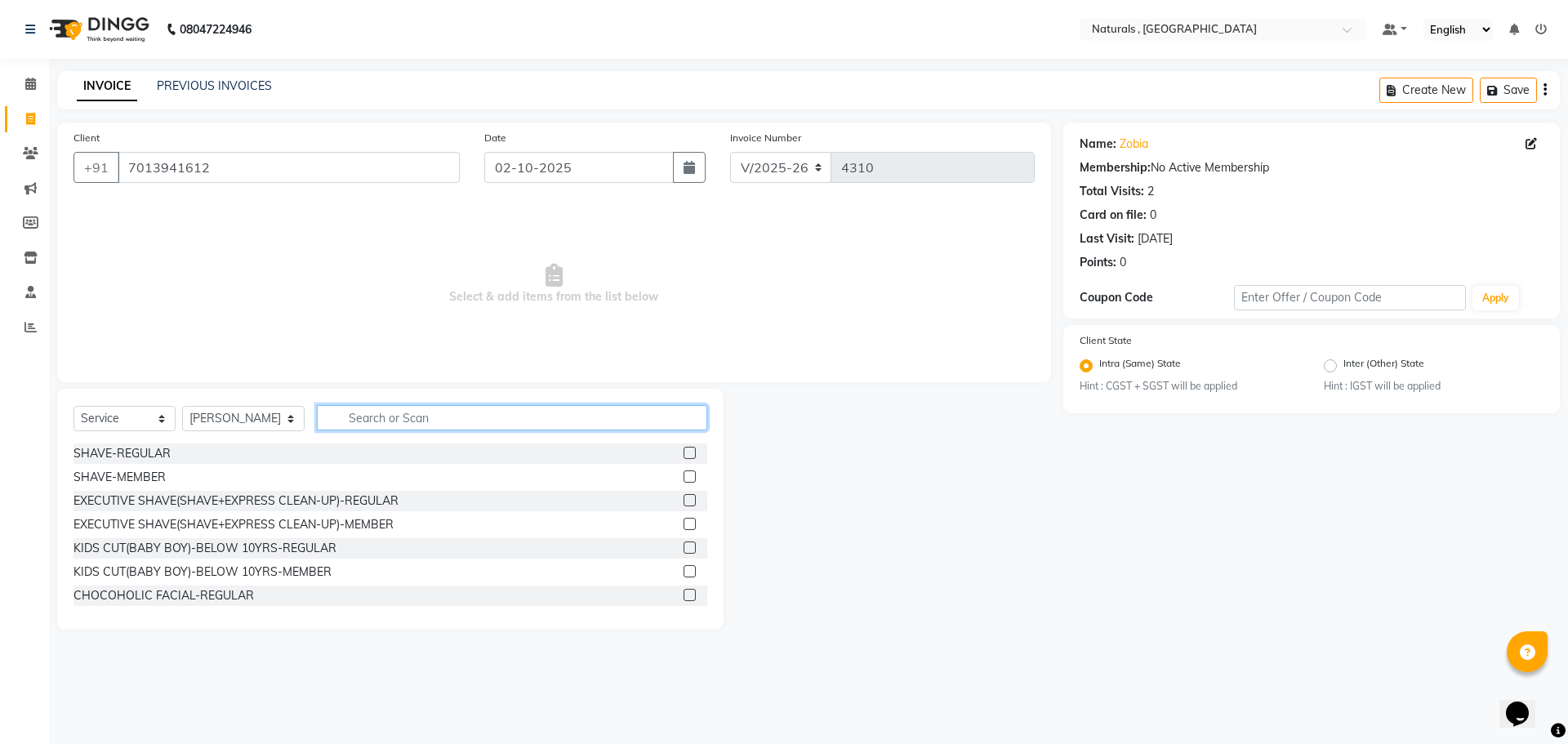
click at [441, 420] on input "text" at bounding box center [512, 418] width 392 height 25
type input "h"
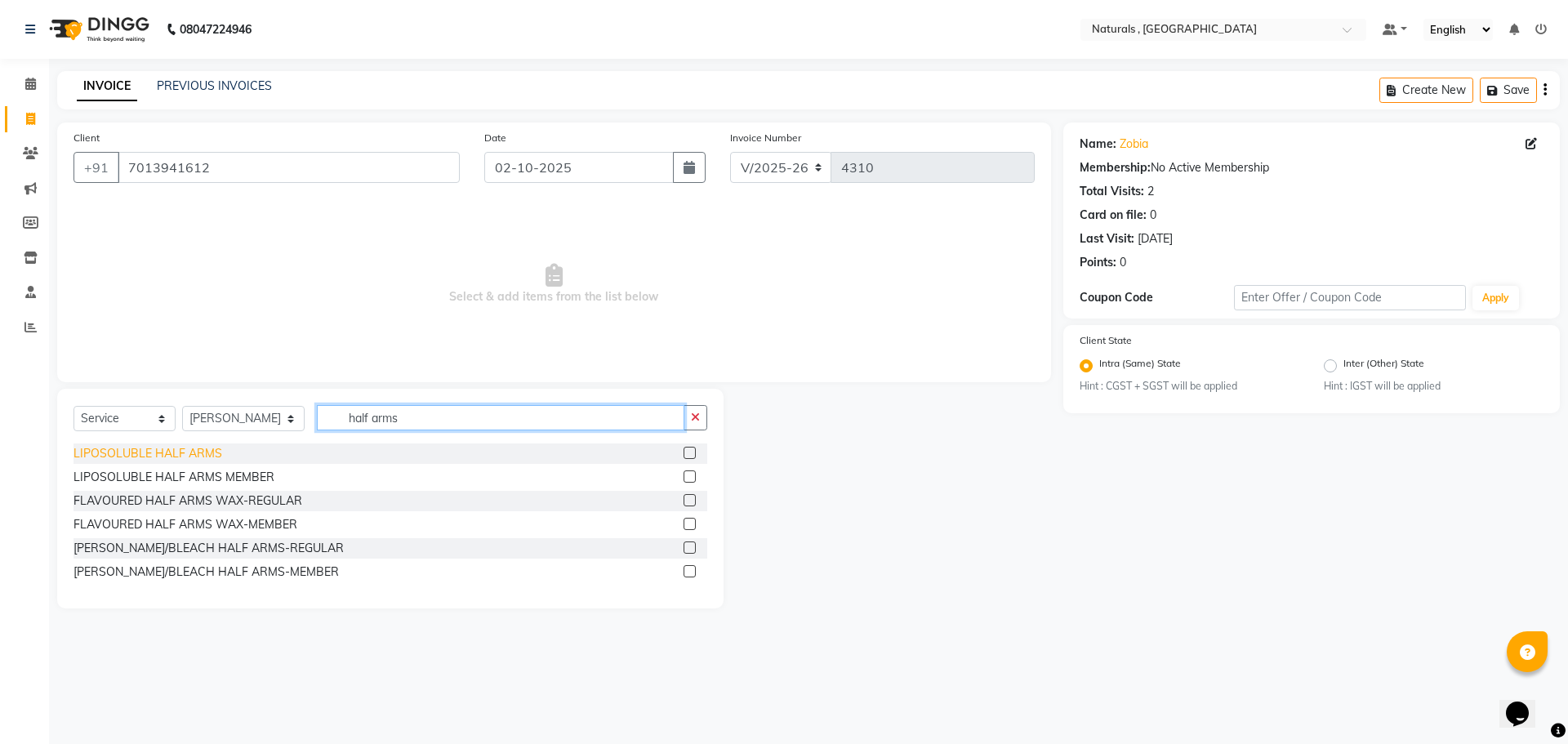
type input "half arms"
drag, startPoint x: 158, startPoint y: 449, endPoint x: 349, endPoint y: 500, distance: 197.7
click at [165, 454] on div "LIPOSOLUBLE HALF ARMS" at bounding box center [148, 453] width 149 height 17
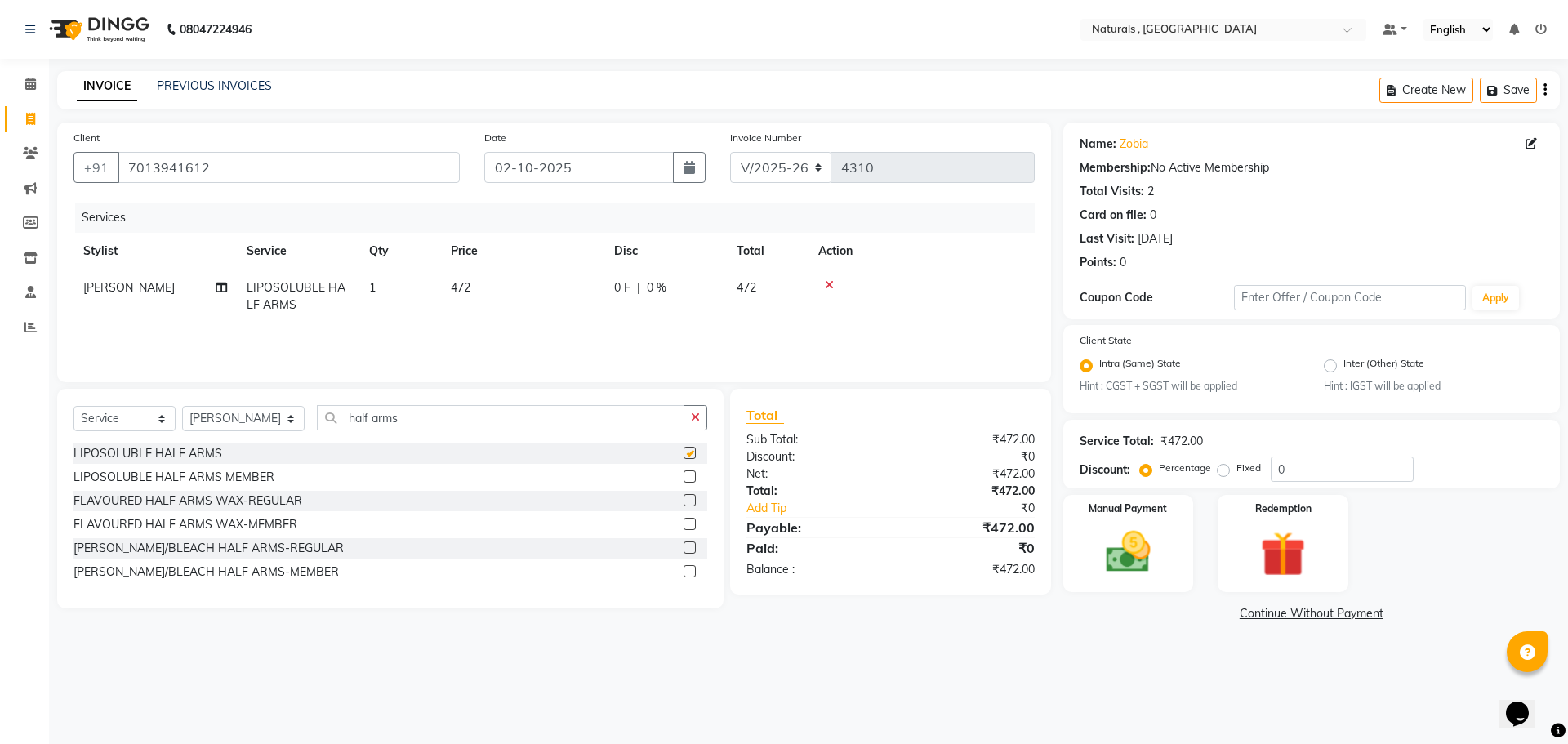
checkbox input "false"
click at [506, 408] on input "half arms" at bounding box center [501, 418] width 368 height 25
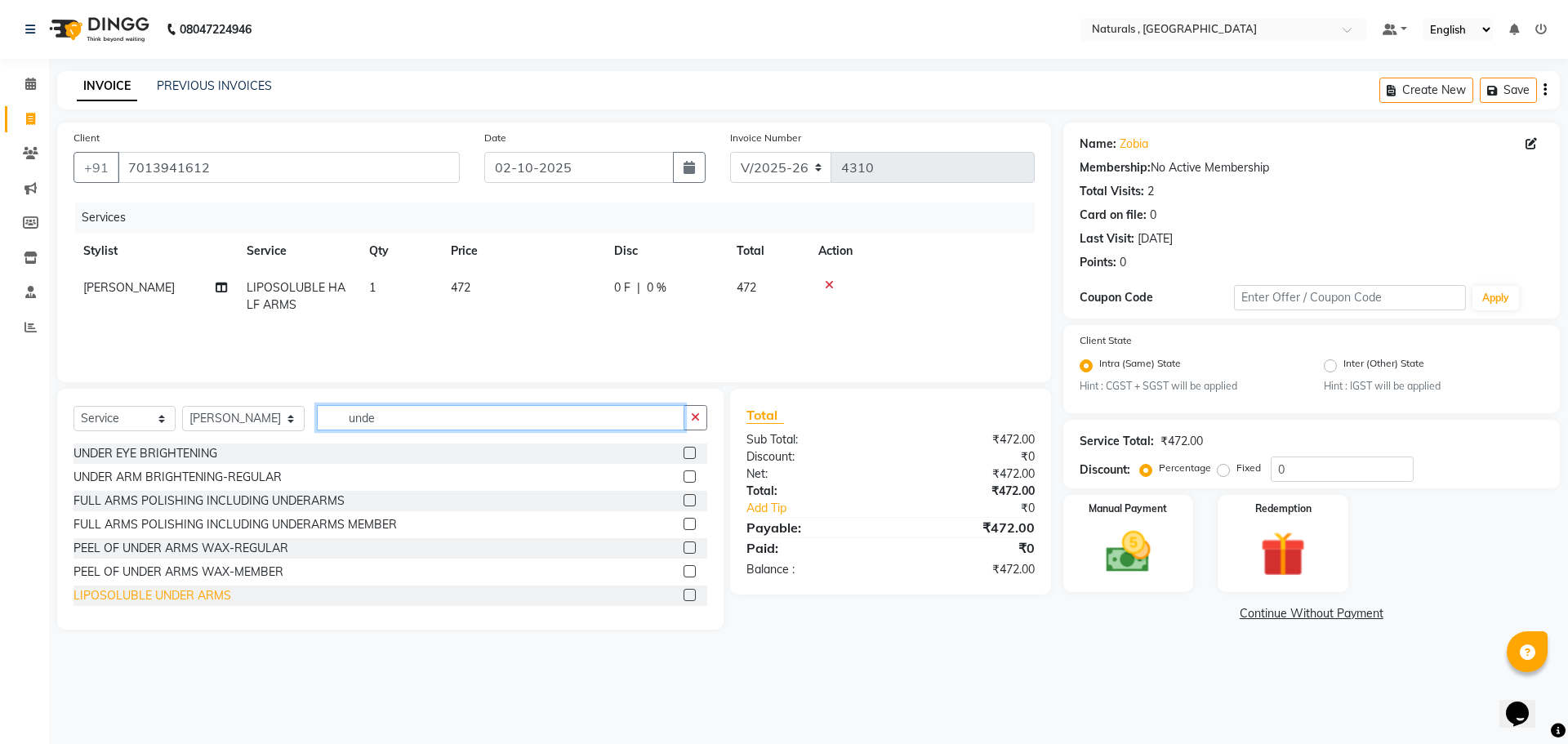
type input "unde"
click at [204, 596] on div "LIPOSOLUBLE UNDER ARMS" at bounding box center [152, 595] width 157 height 17
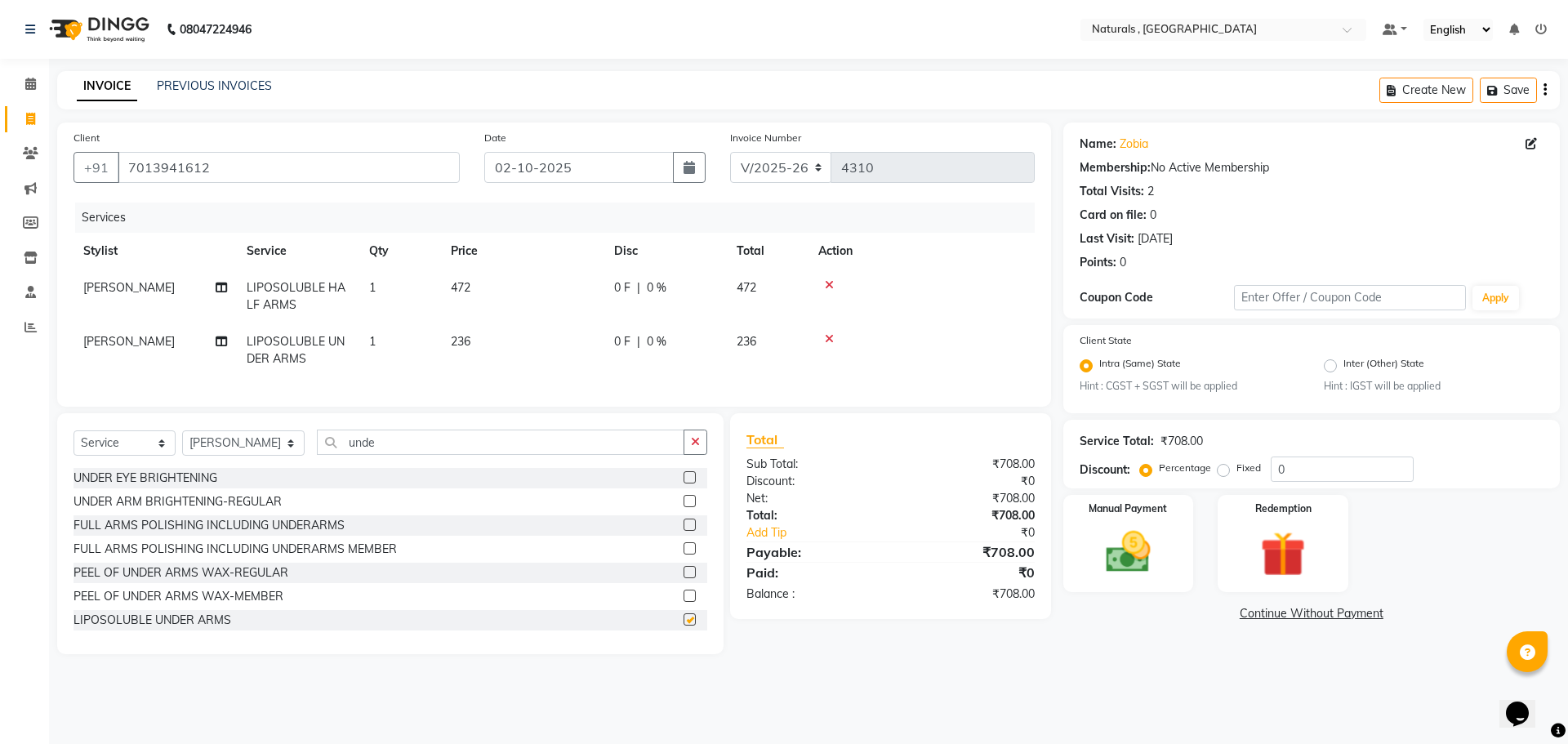
checkbox input "false"
click at [1119, 674] on main "INVOICE PREVIOUS INVOICES Create New Save Client [PHONE_NUMBER] Date [DATE] Inv…" at bounding box center [809, 374] width 1519 height 608
click at [829, 286] on icon at bounding box center [829, 284] width 9 height 12
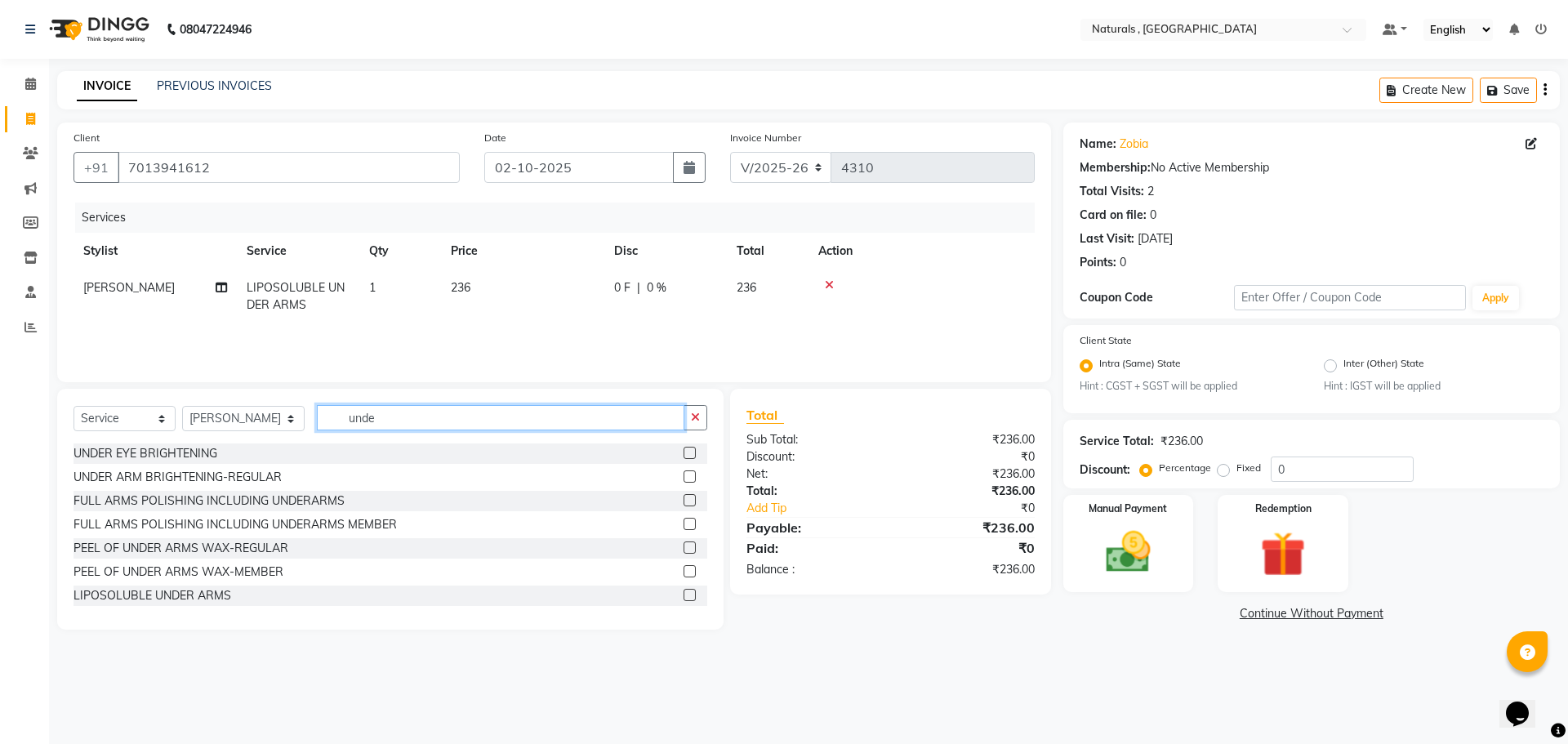
click at [444, 428] on input "unde" at bounding box center [501, 418] width 368 height 25
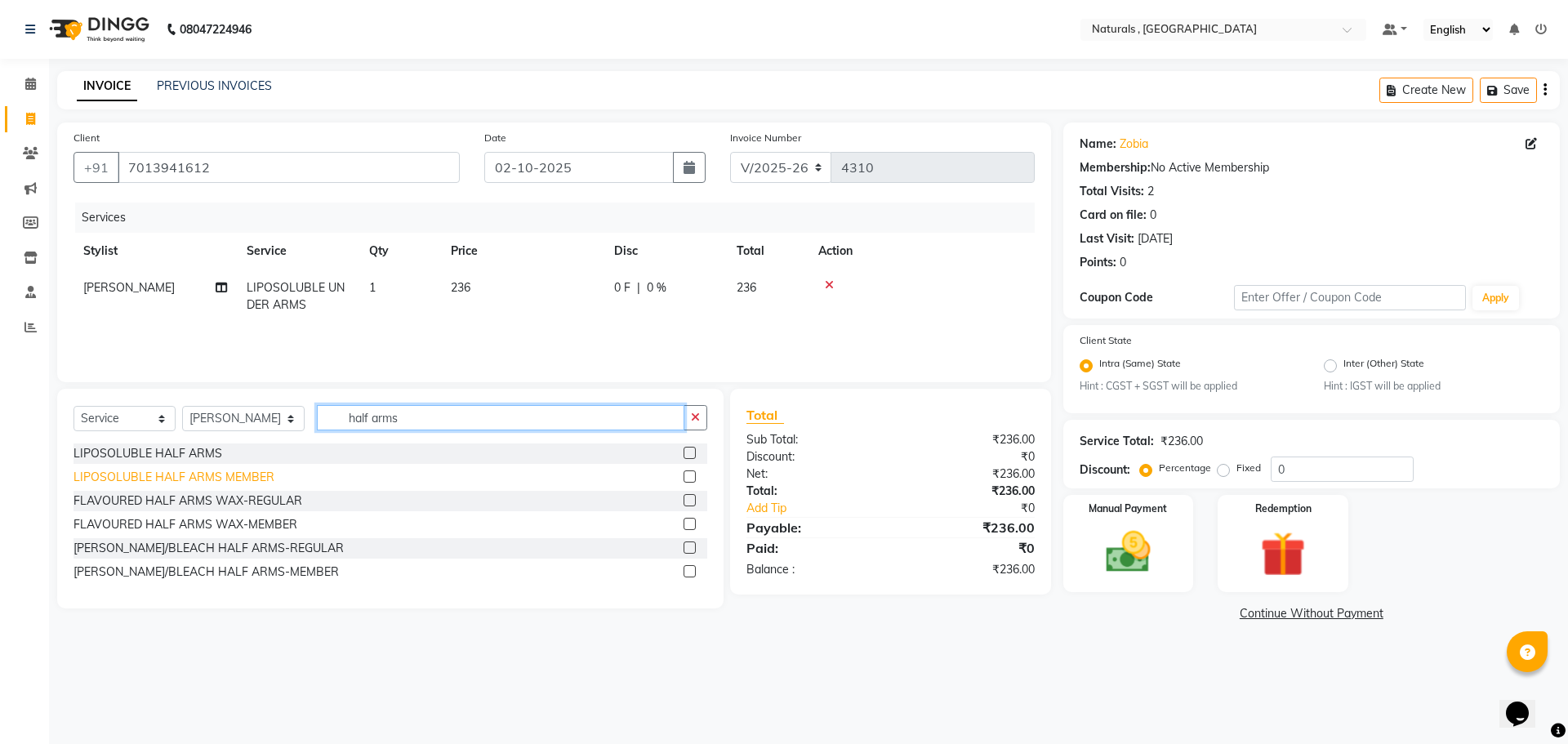
type input "half arms"
click at [192, 475] on div "LIPOSOLUBLE HALF ARMS MEMBER" at bounding box center [174, 477] width 201 height 17
checkbox input "false"
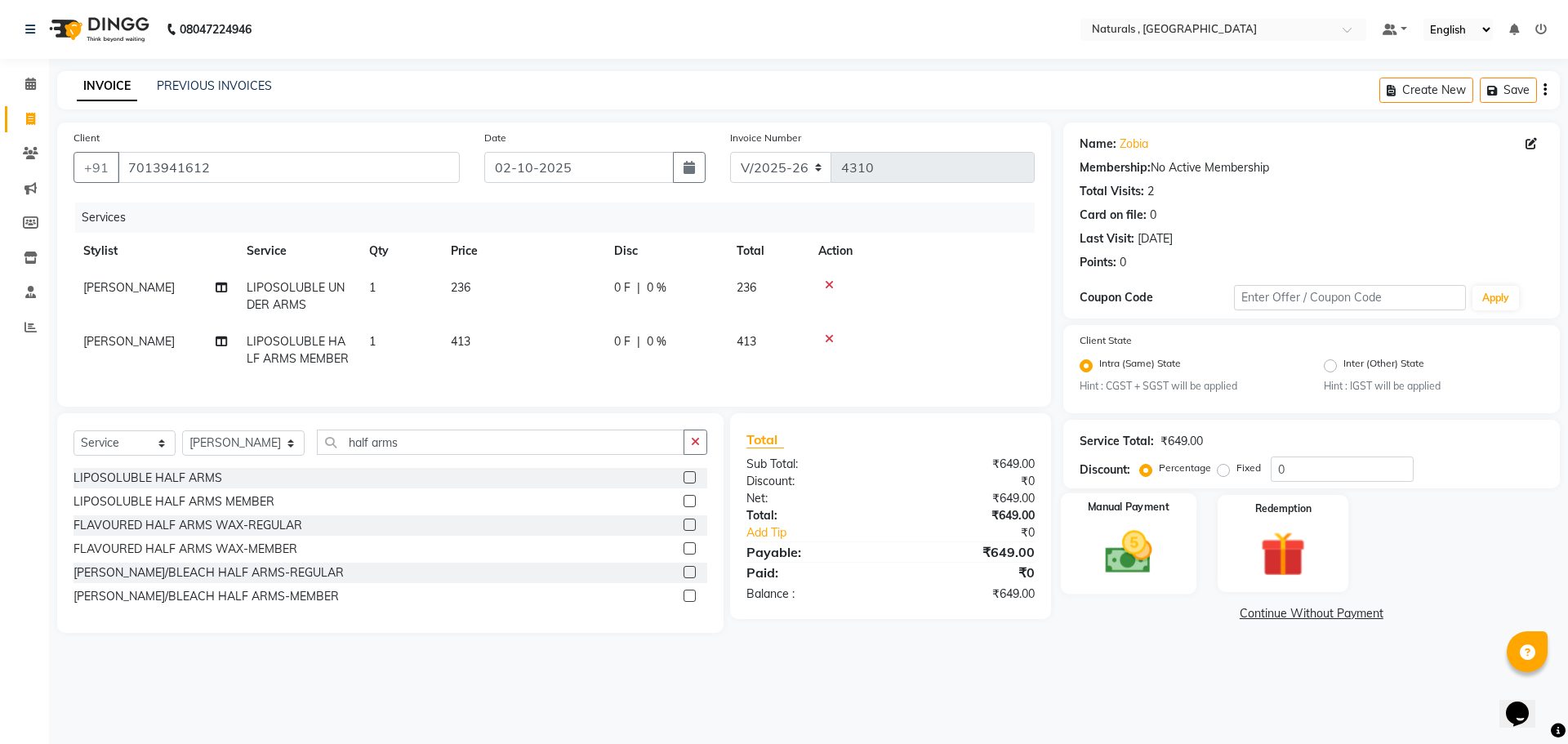
click at [1123, 552] on img at bounding box center [1128, 552] width 76 height 54
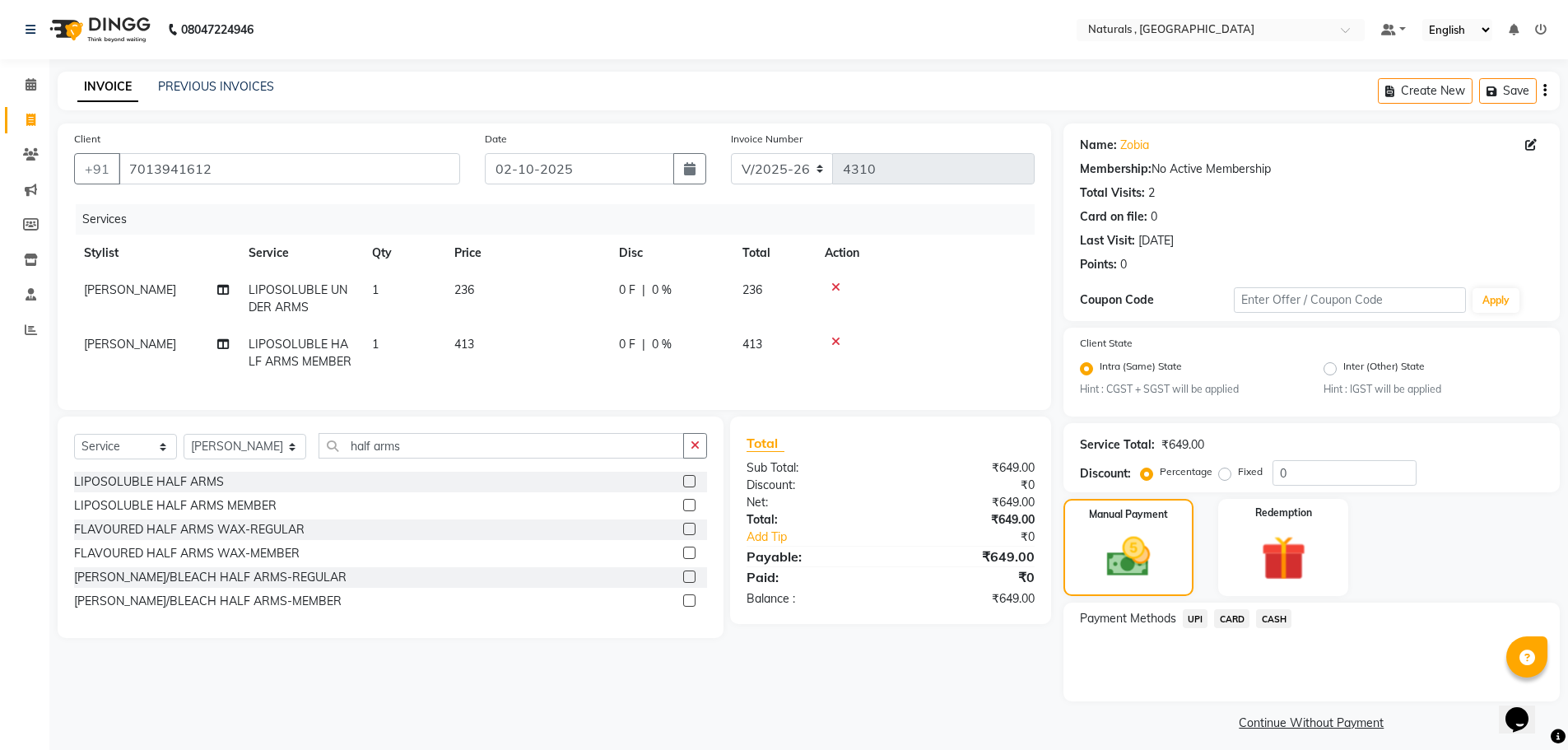
click at [1279, 608] on div "Payment Methods UPI CARD CASH" at bounding box center [1311, 652] width 496 height 99
click at [1278, 615] on span "CASH" at bounding box center [1273, 618] width 36 height 19
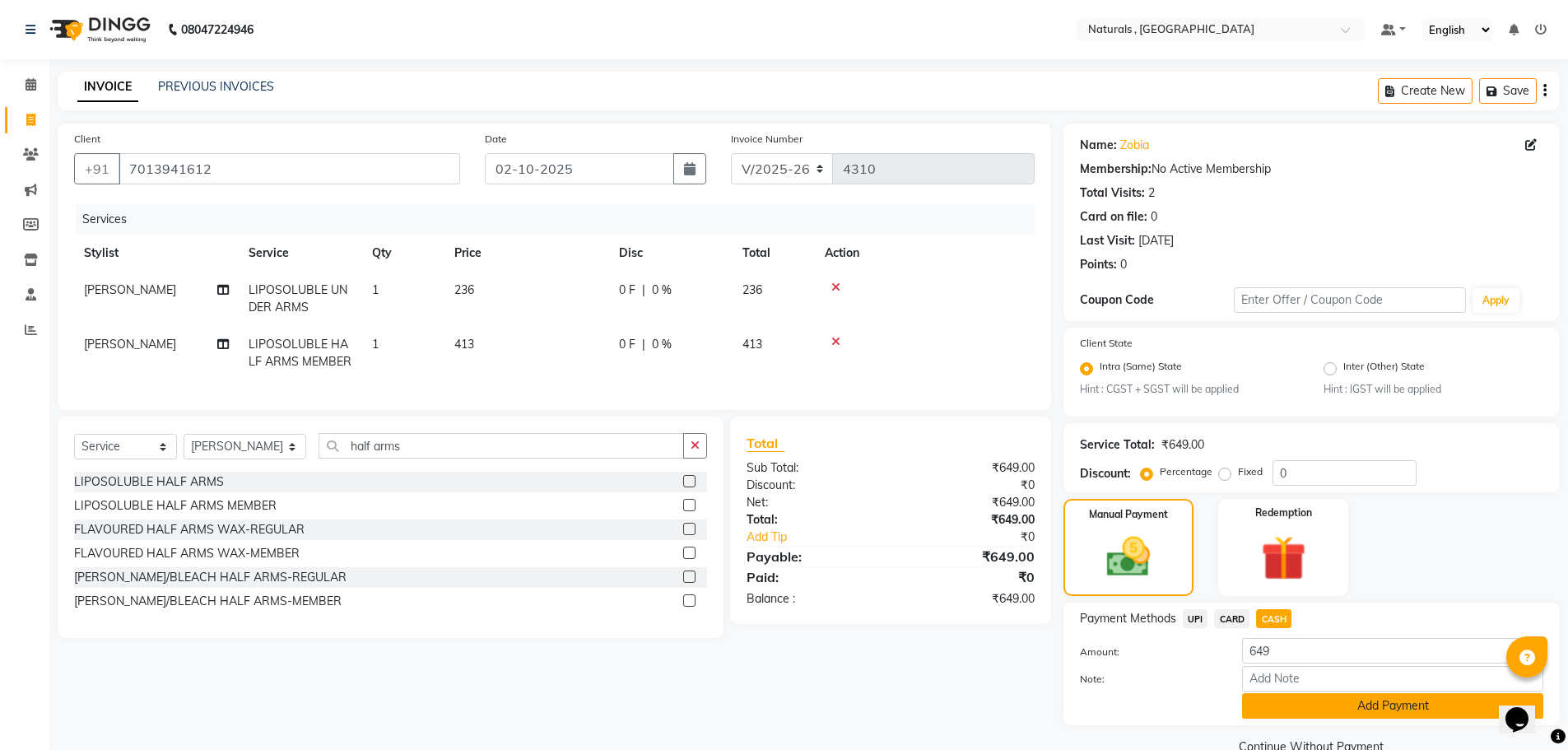
click at [1359, 712] on button "Add Payment" at bounding box center [1392, 706] width 301 height 26
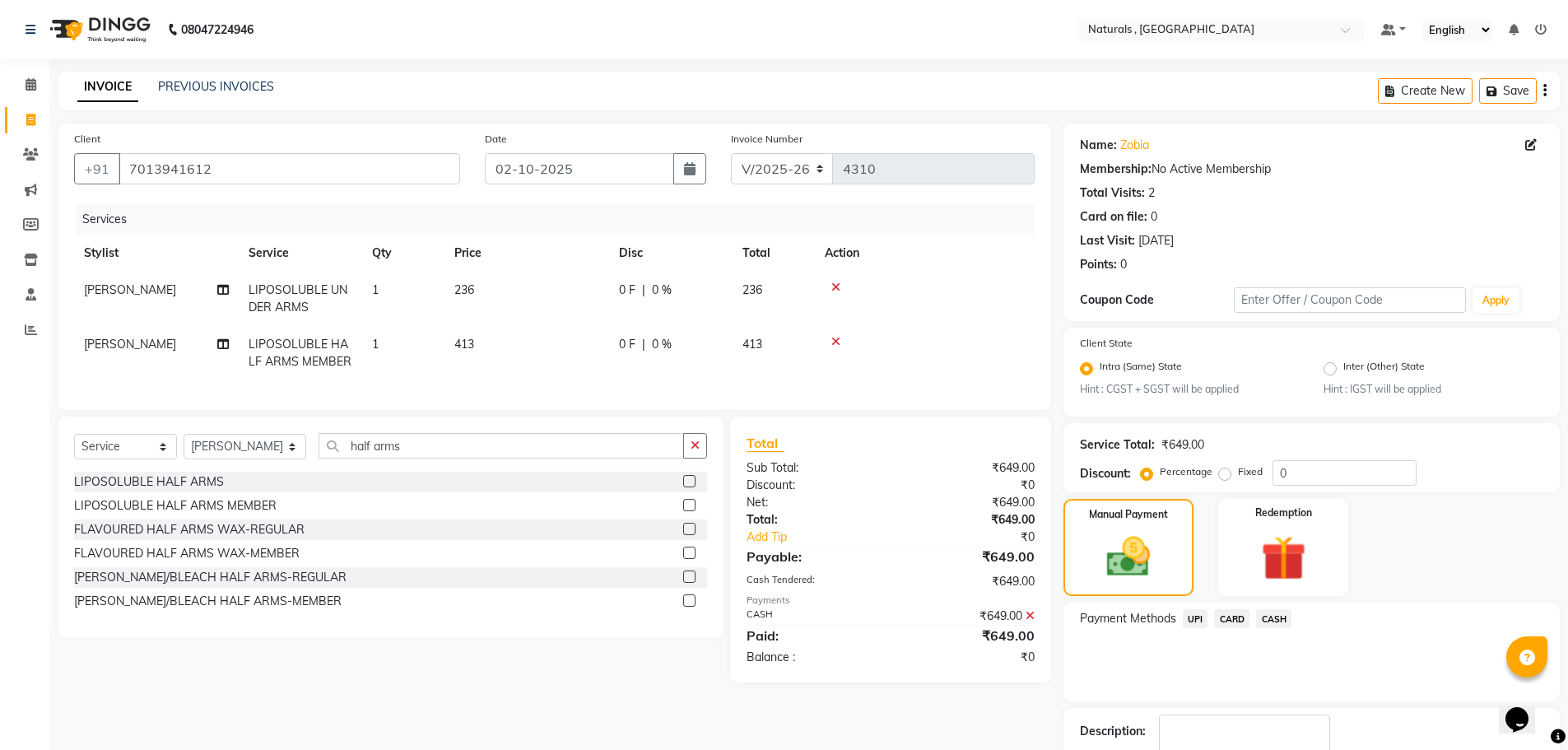
scroll to position [103, 0]
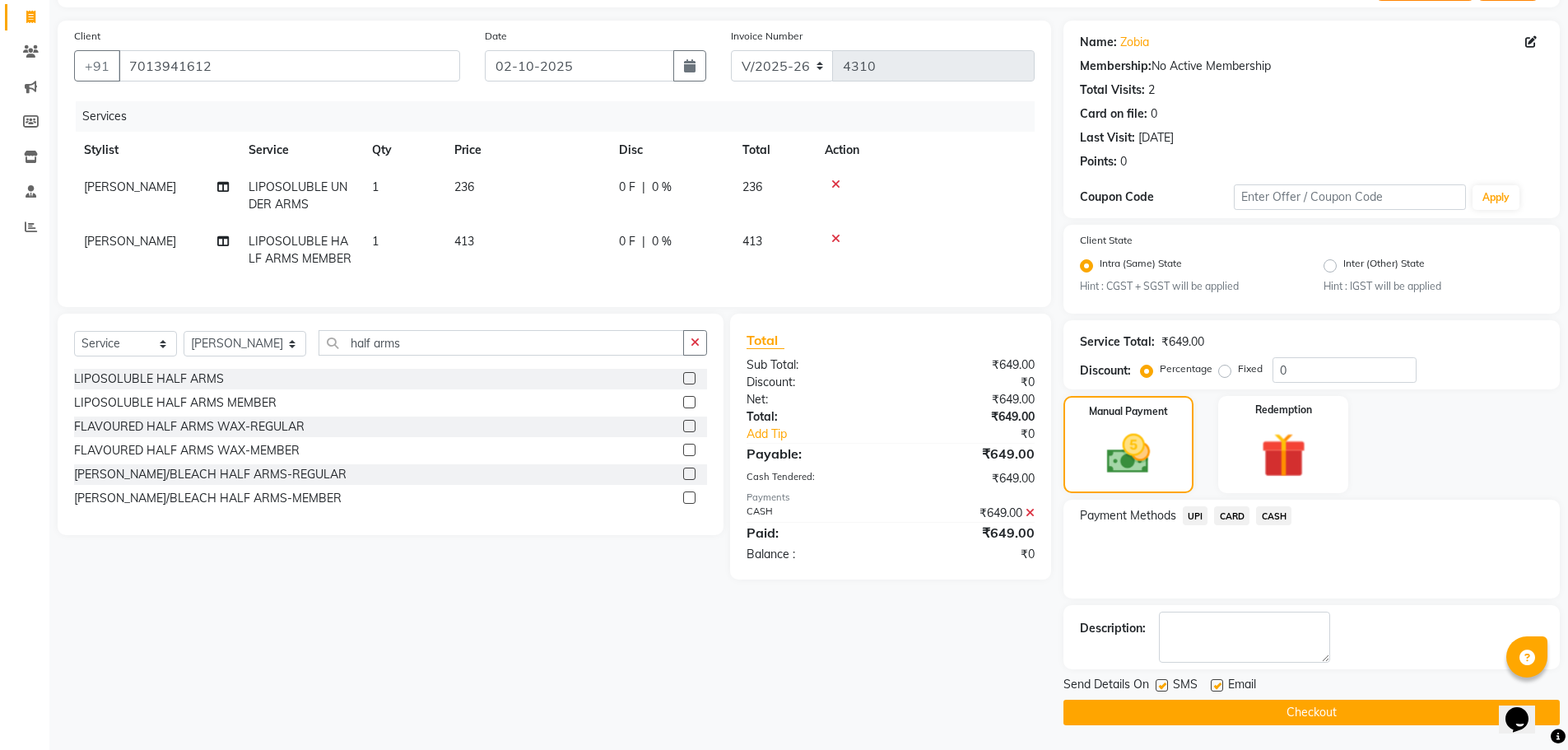
click at [1359, 712] on button "Checkout" at bounding box center [1311, 712] width 496 height 26
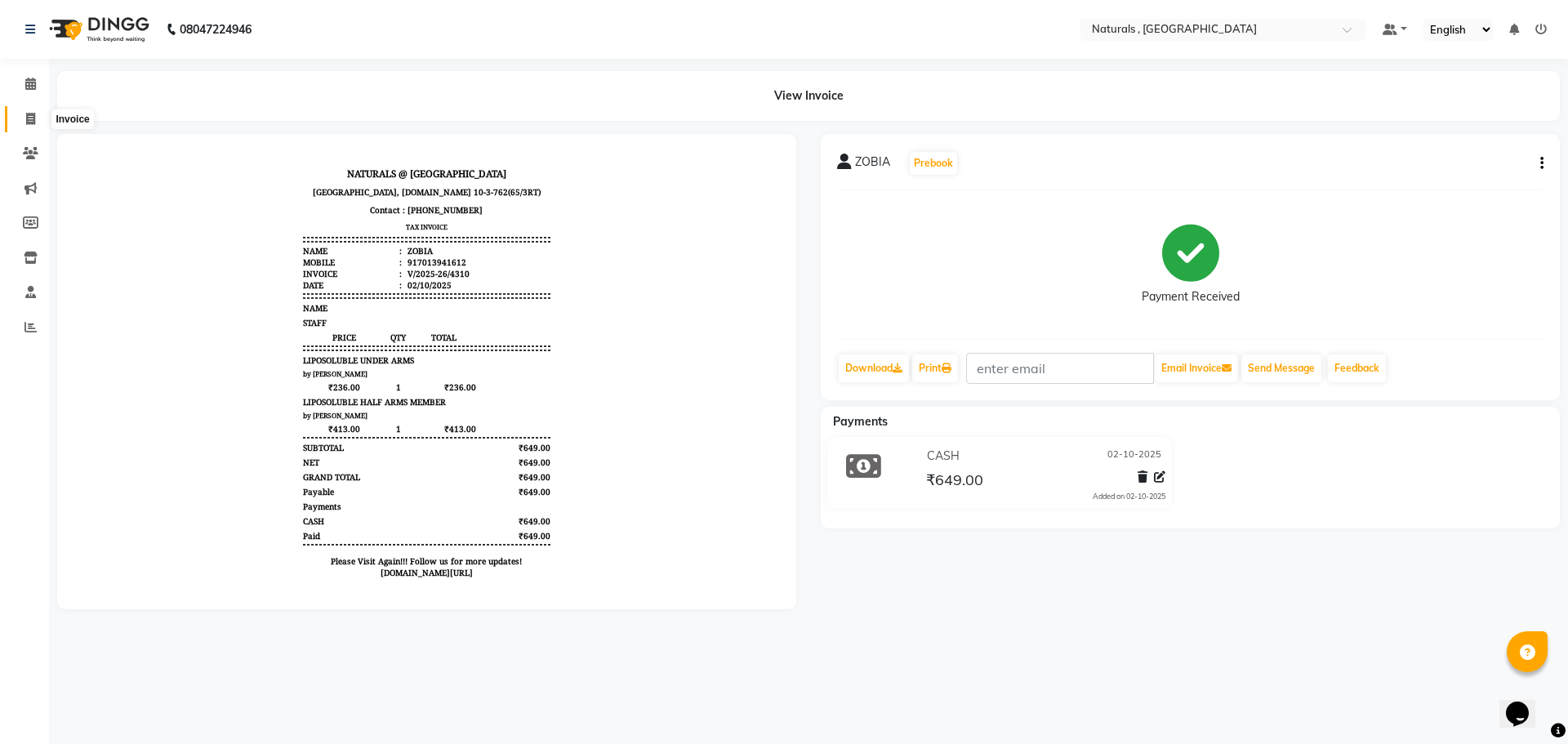
click at [30, 122] on icon at bounding box center [31, 118] width 9 height 12
select select "service"
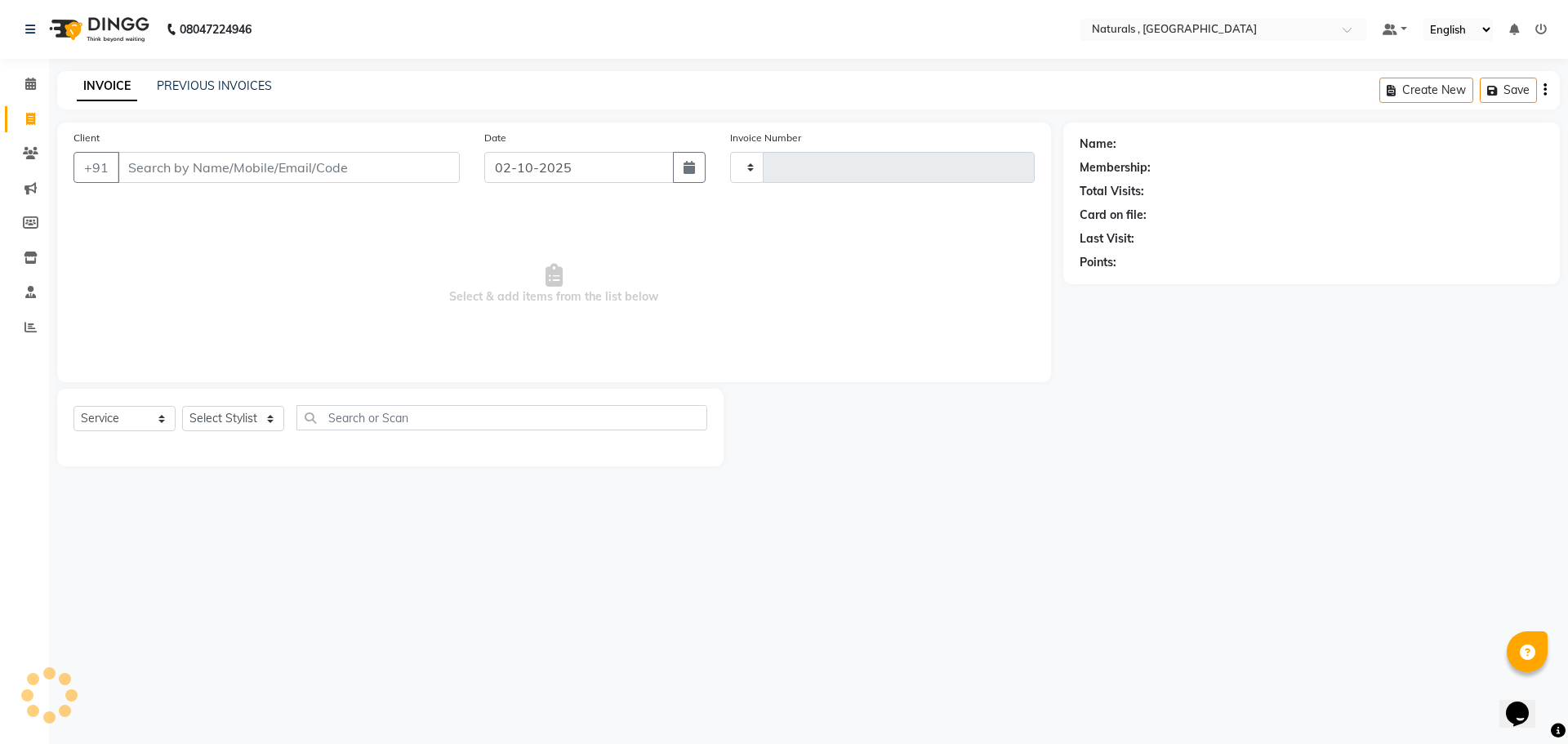
type input "4311"
select select "5818"
click at [223, 90] on link "PREVIOUS INVOICES" at bounding box center [214, 85] width 115 height 15
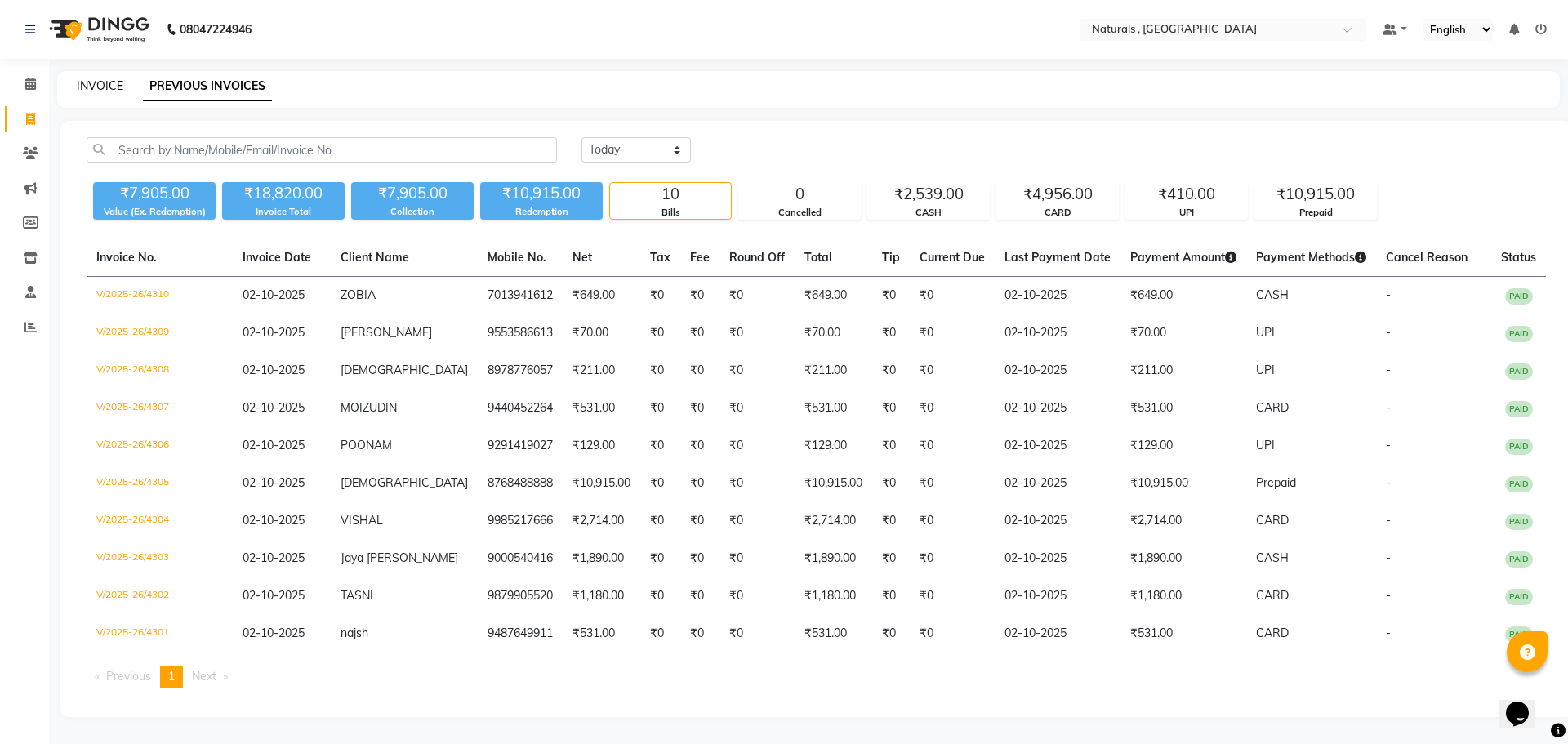
click at [77, 90] on link "INVOICE" at bounding box center [100, 85] width 46 height 15
select select "5818"
select select "service"
